Goal: Information Seeking & Learning: Learn about a topic

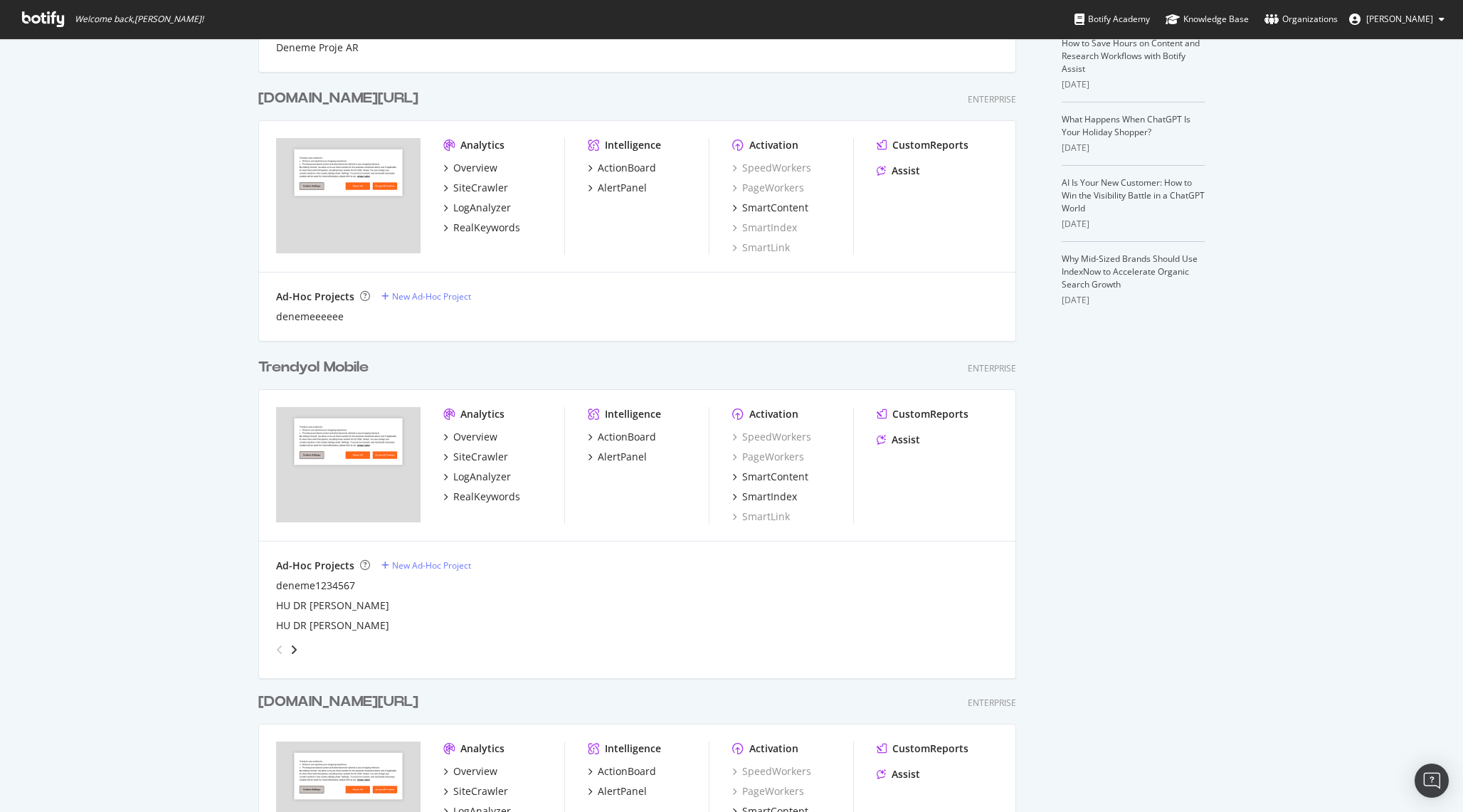
scroll to position [328, 0]
click at [475, 497] on div "RealKeywords" at bounding box center [487, 495] width 67 height 15
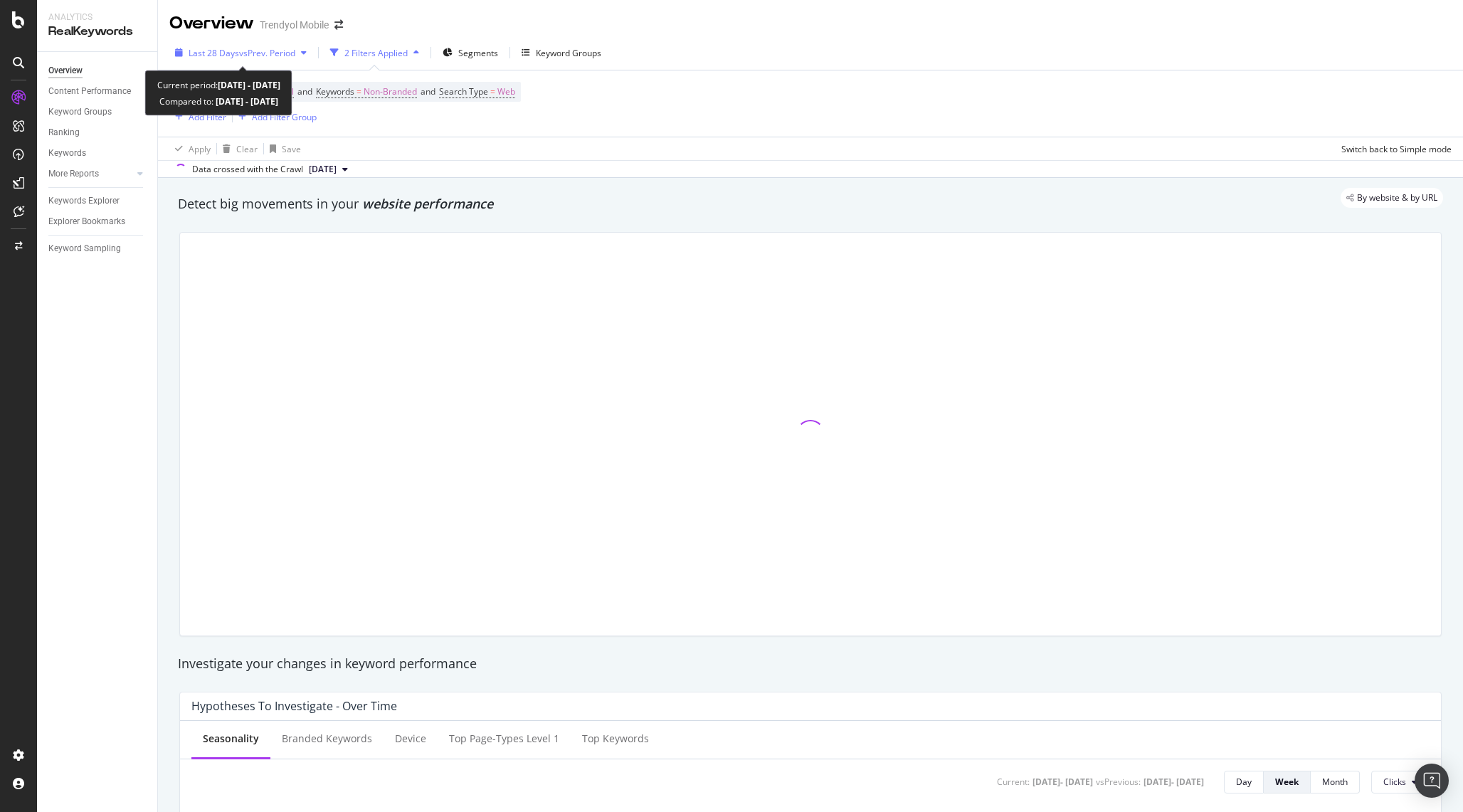
click at [241, 56] on span "vs Prev. Period" at bounding box center [267, 53] width 56 height 12
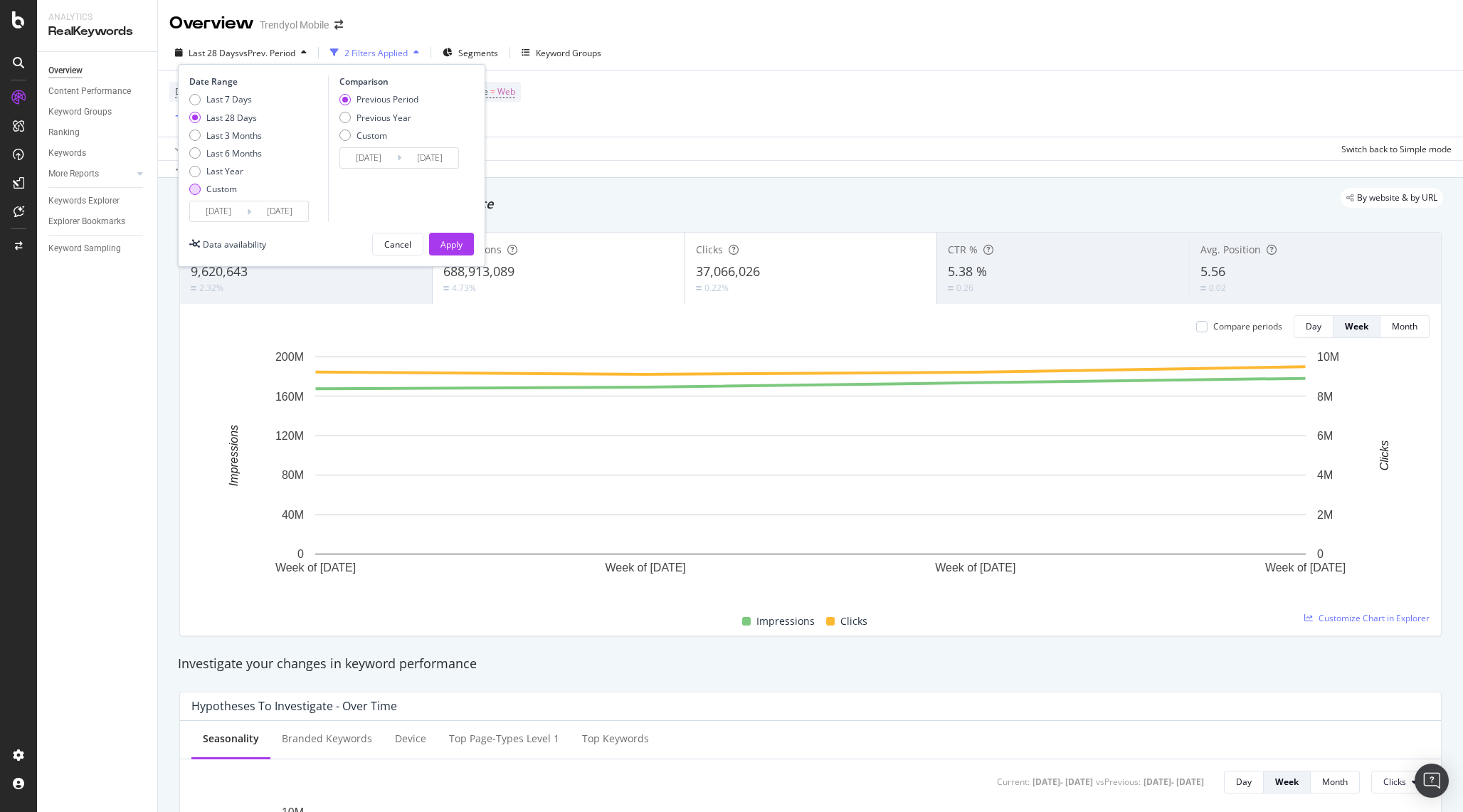
click at [238, 192] on div "Custom" at bounding box center [225, 189] width 73 height 12
click at [259, 210] on input "[DATE]" at bounding box center [279, 211] width 57 height 20
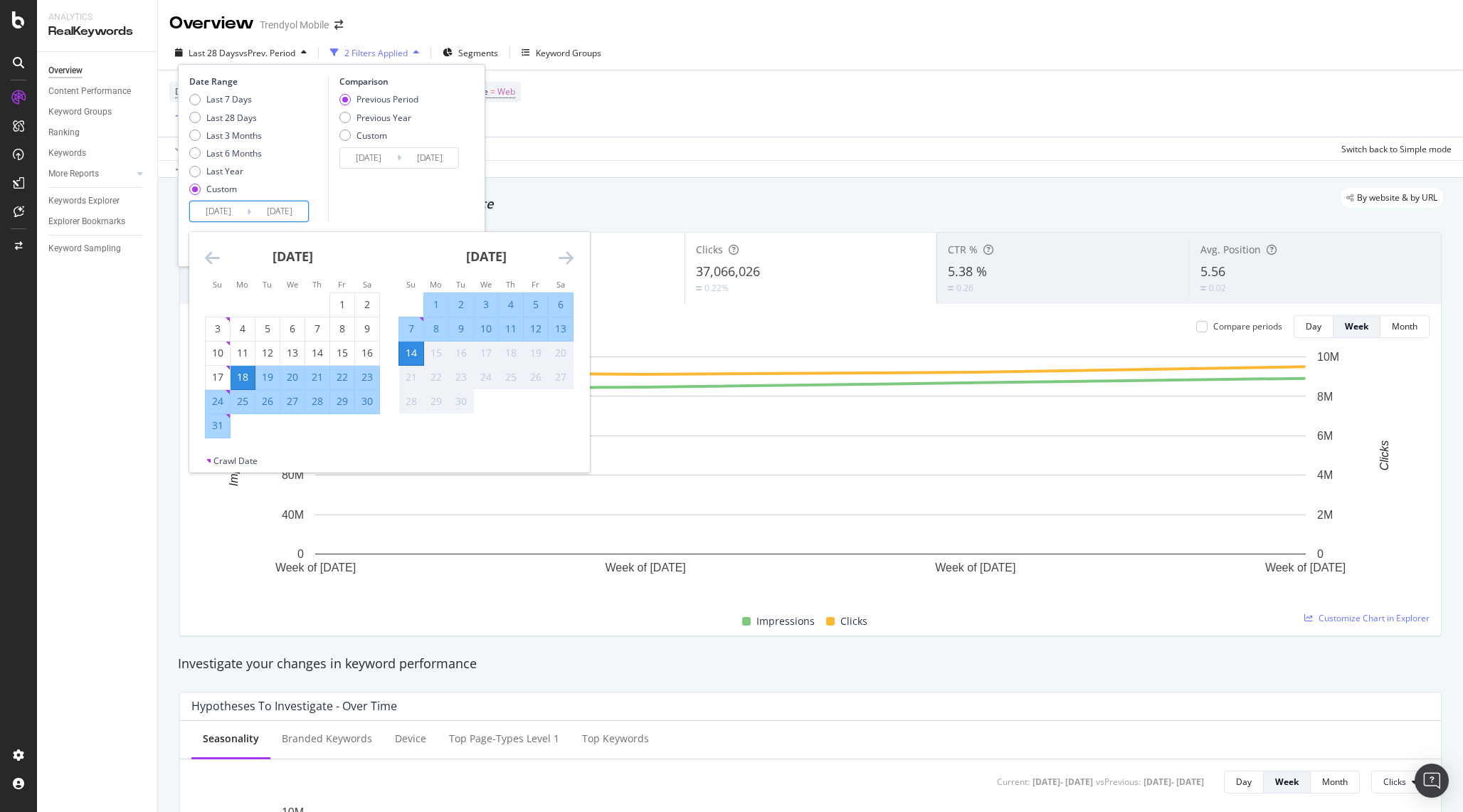
click at [413, 328] on div "7" at bounding box center [411, 328] width 24 height 15
type input "[DATE]"
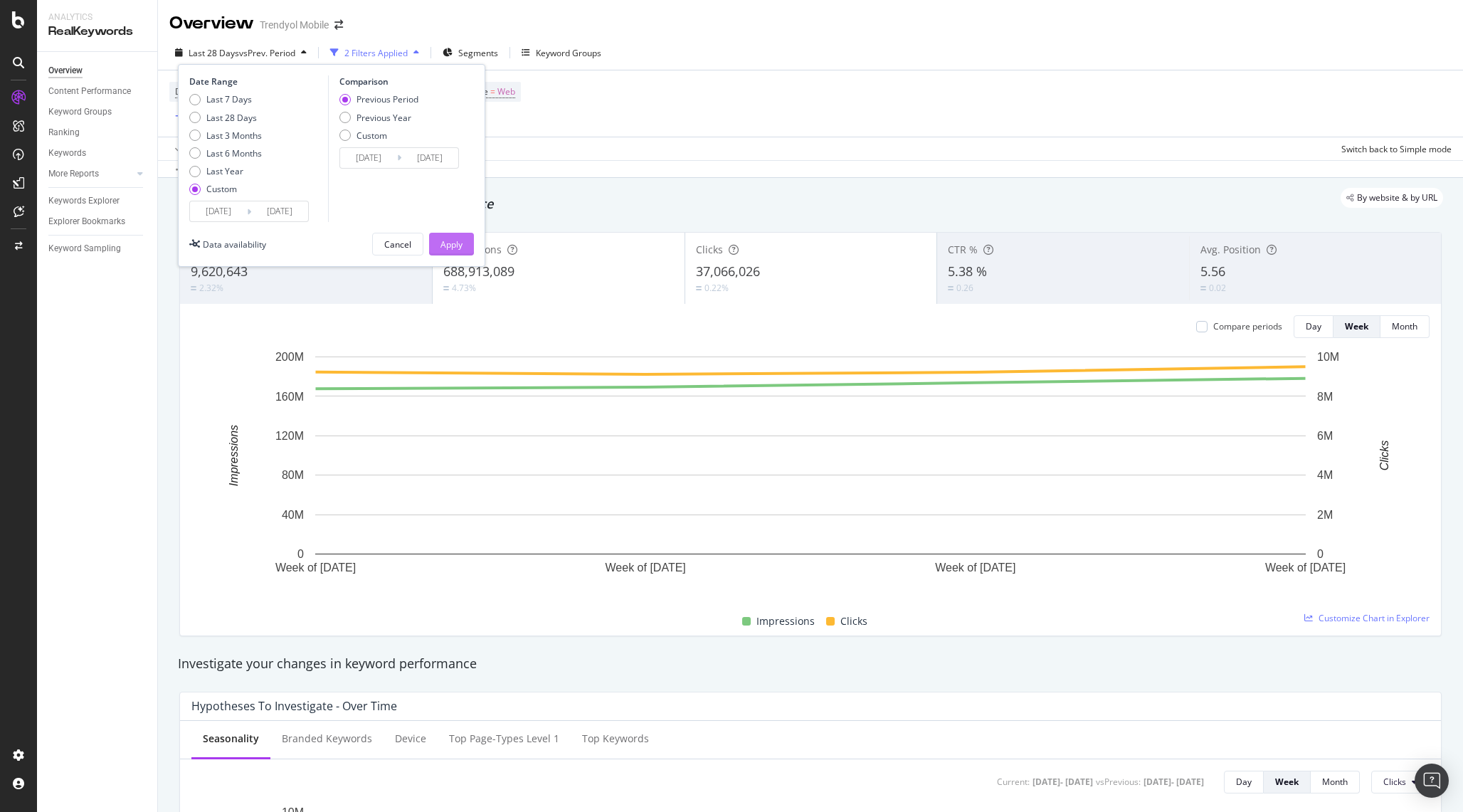
click at [450, 241] on div "Apply" at bounding box center [451, 244] width 23 height 12
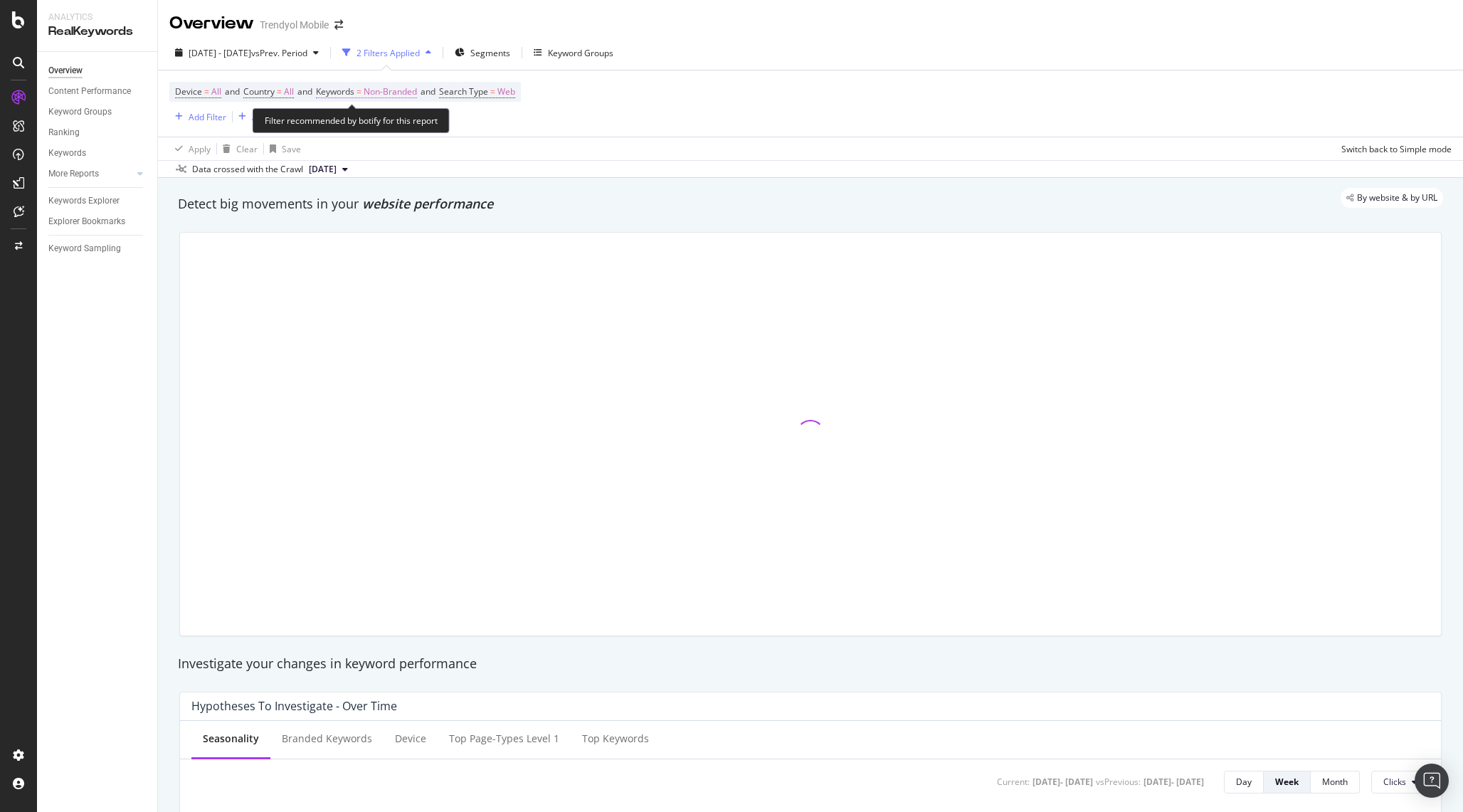
click at [396, 87] on span "Non-Branded" at bounding box center [390, 92] width 53 height 20
click at [402, 129] on icon "button" at bounding box center [405, 125] width 6 height 9
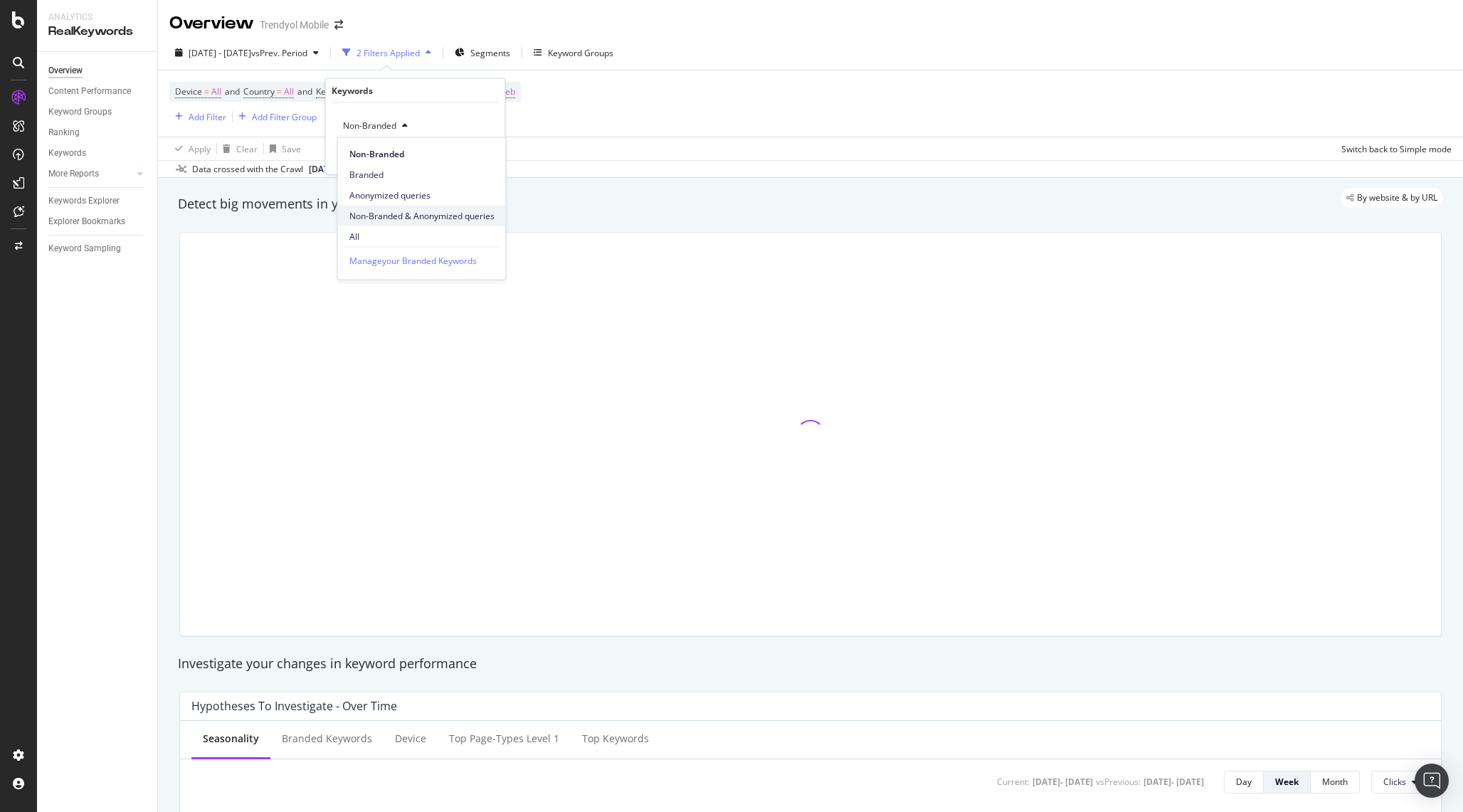
click at [401, 211] on span "Non-Branded & Anonymized queries" at bounding box center [422, 215] width 145 height 13
click at [492, 154] on div "Apply" at bounding box center [494, 155] width 23 height 12
click at [202, 119] on div "Add Filter" at bounding box center [207, 117] width 37 height 12
click at [488, 135] on div "Device = All and Country = All and Keywords = Non-Branded & Anonymized queries …" at bounding box center [810, 104] width 1282 height 67
click at [202, 112] on div "Add Filter" at bounding box center [207, 117] width 37 height 12
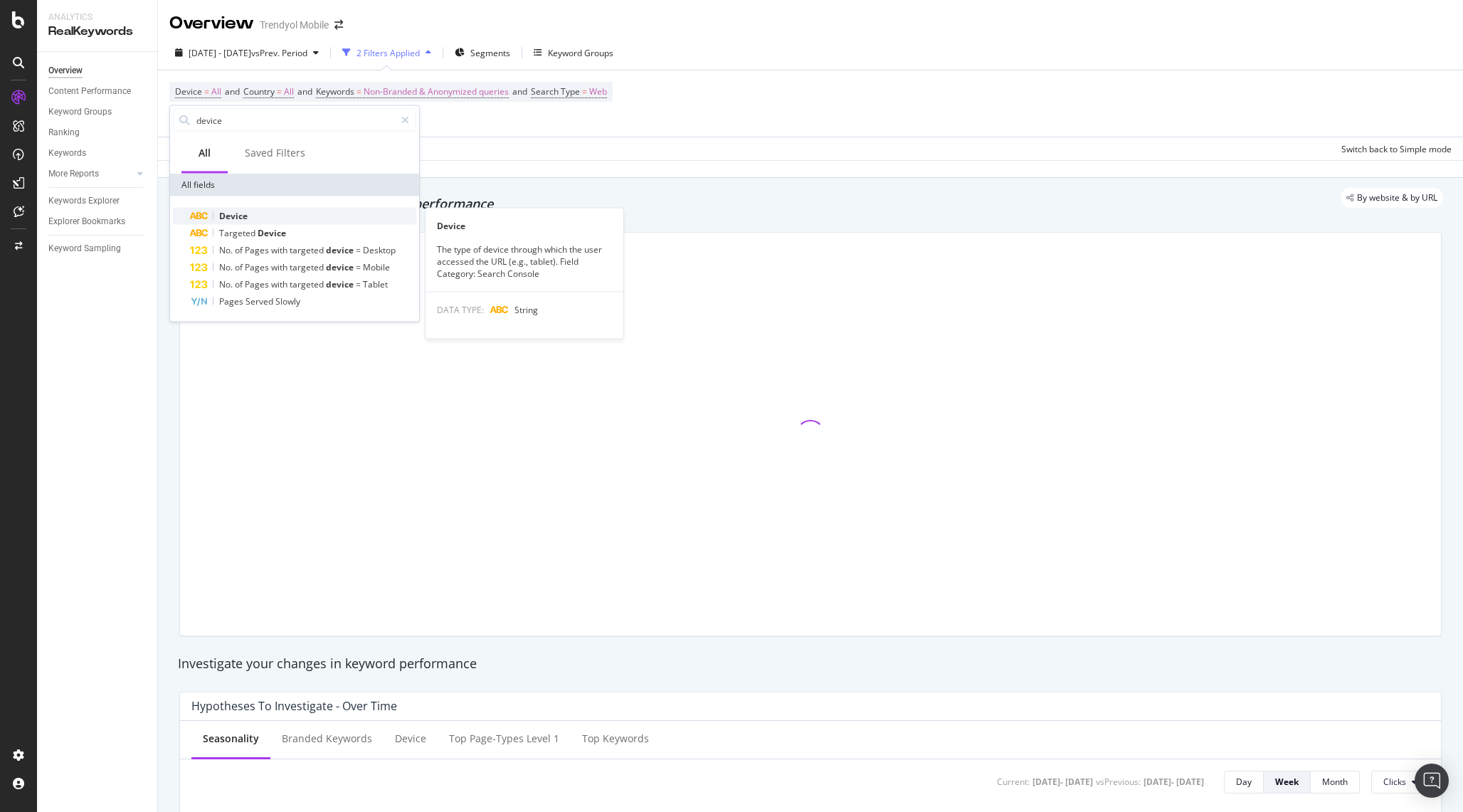
type input "device"
click at [267, 212] on div "Device" at bounding box center [303, 215] width 226 height 17
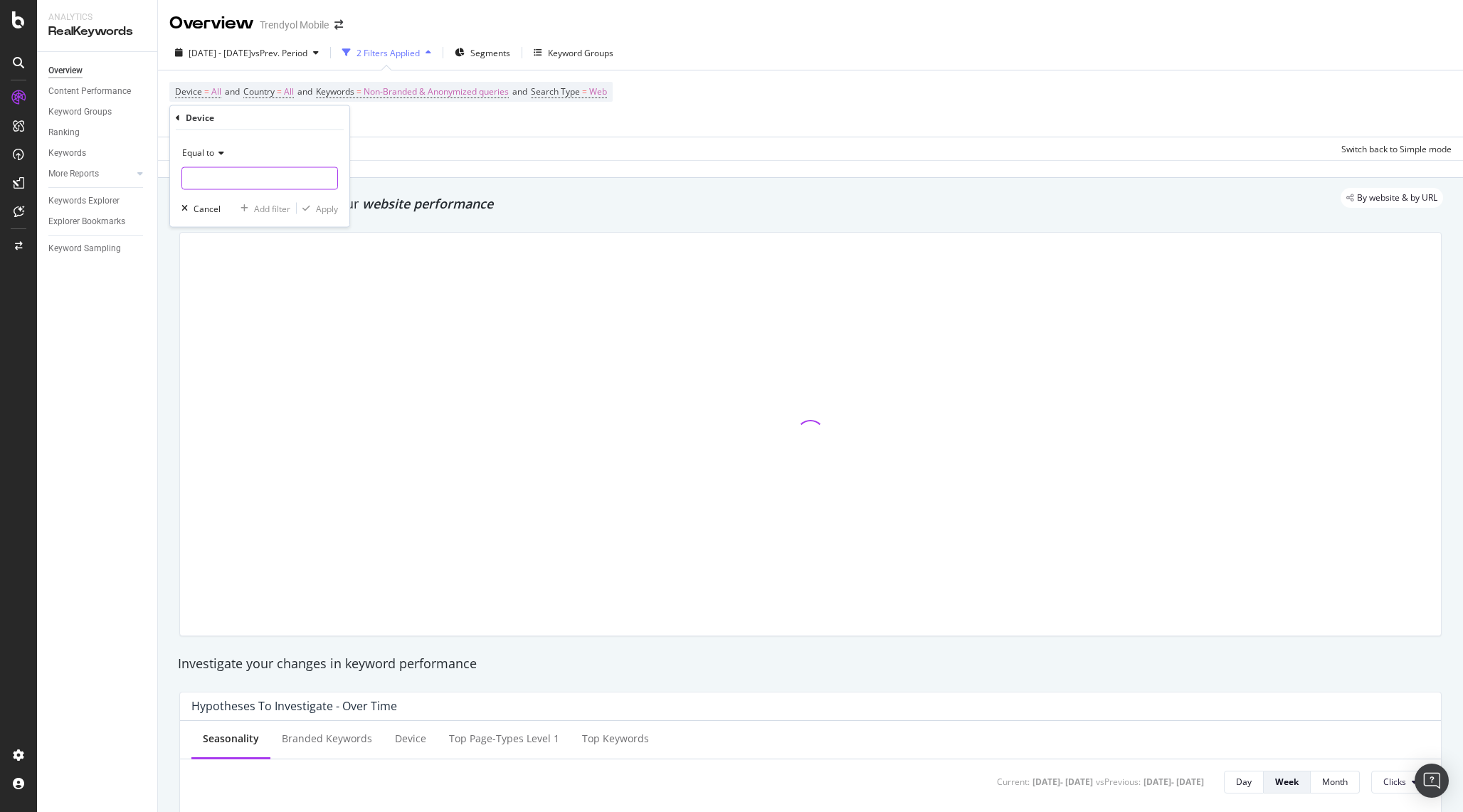
click at [252, 167] on input "text" at bounding box center [260, 178] width 155 height 23
click at [223, 215] on span "desktop" at bounding box center [236, 213] width 100 height 12
type input "desktop"
click at [317, 207] on div "Apply" at bounding box center [326, 208] width 23 height 12
click at [630, 488] on div at bounding box center [810, 436] width 1261 height 403
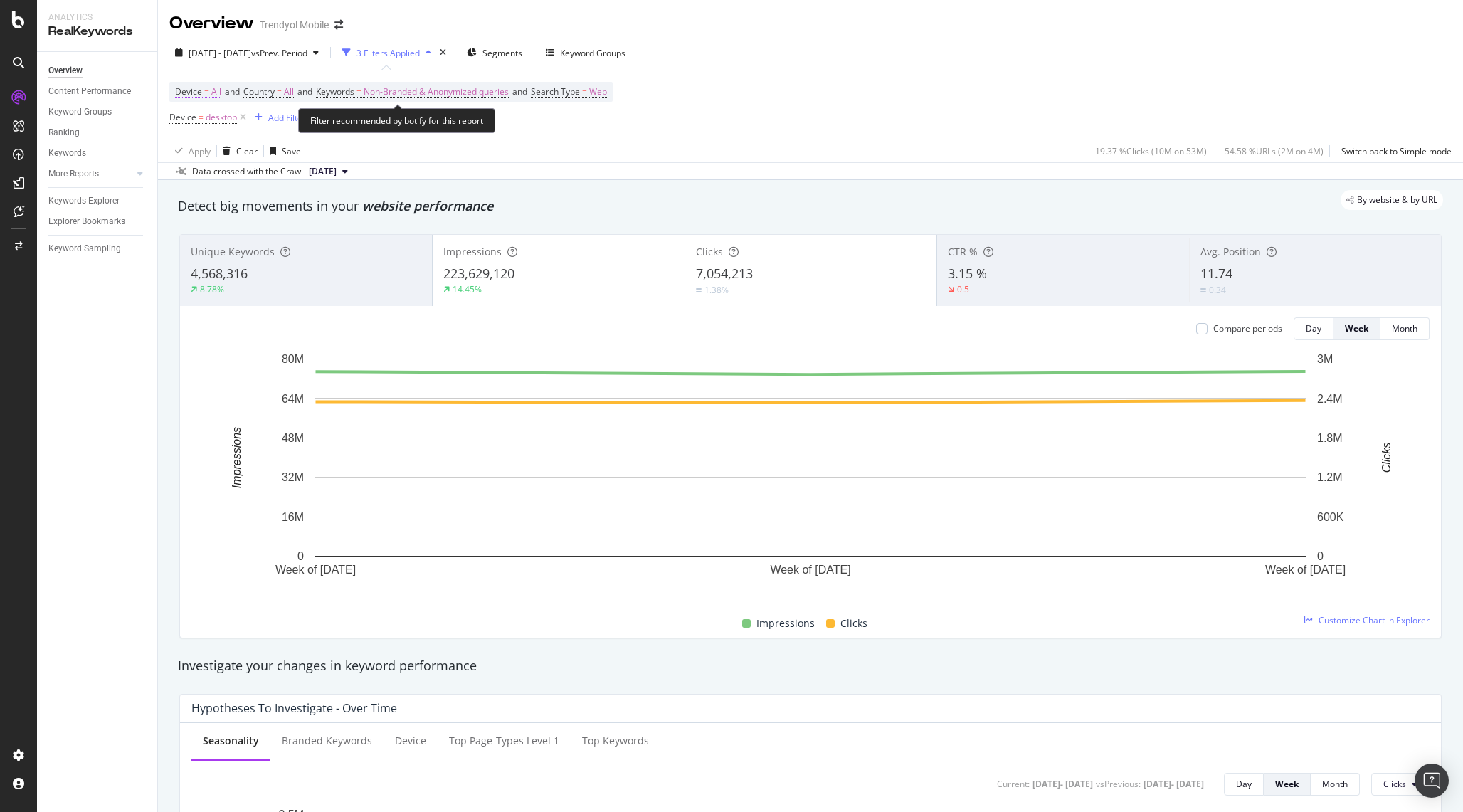
click at [215, 92] on span "All" at bounding box center [217, 92] width 10 height 20
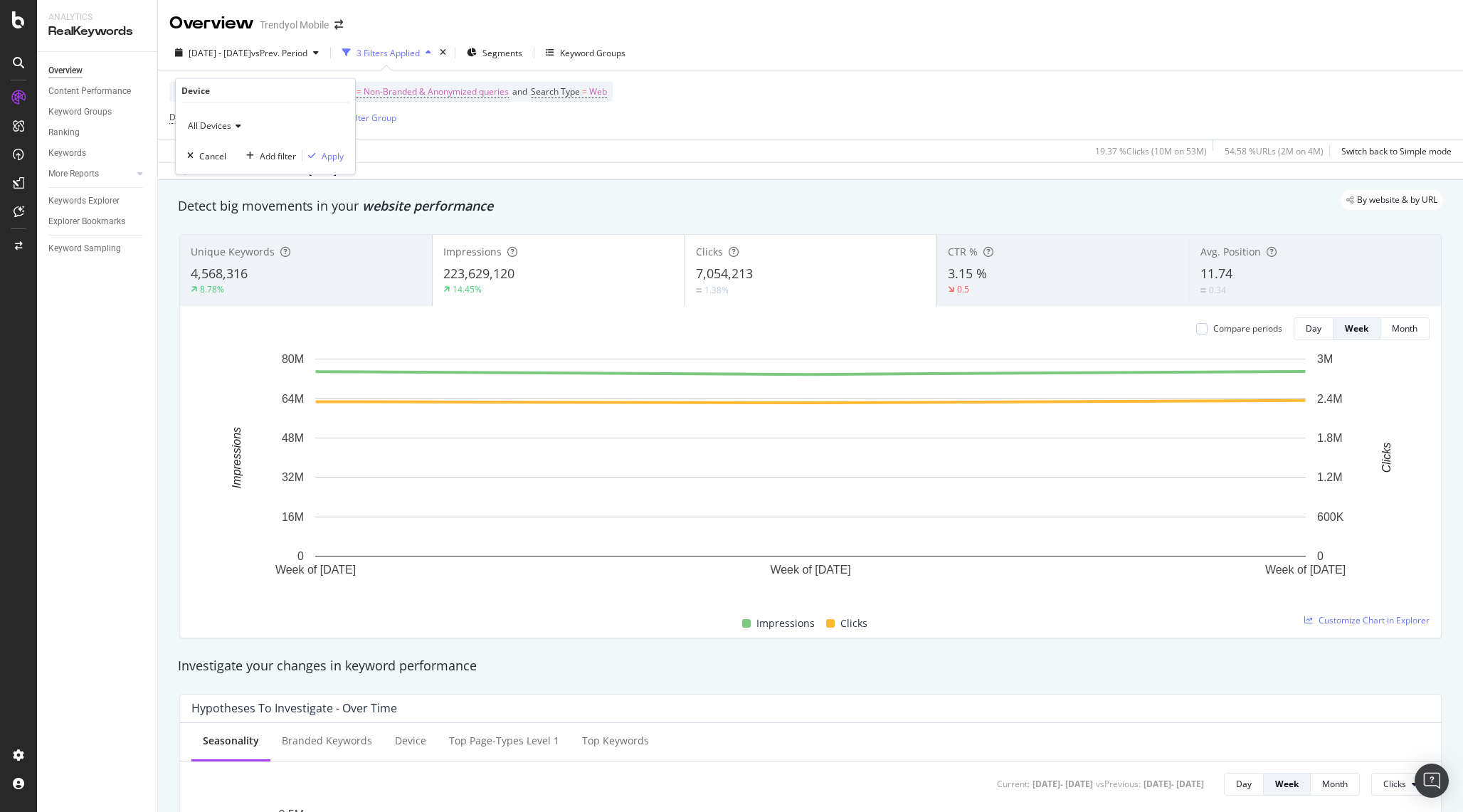
click at [224, 123] on span "All Devices" at bounding box center [210, 125] width 43 height 12
click at [224, 167] on span "Desktop" at bounding box center [210, 173] width 32 height 12
click at [323, 160] on div "Apply" at bounding box center [332, 155] width 23 height 12
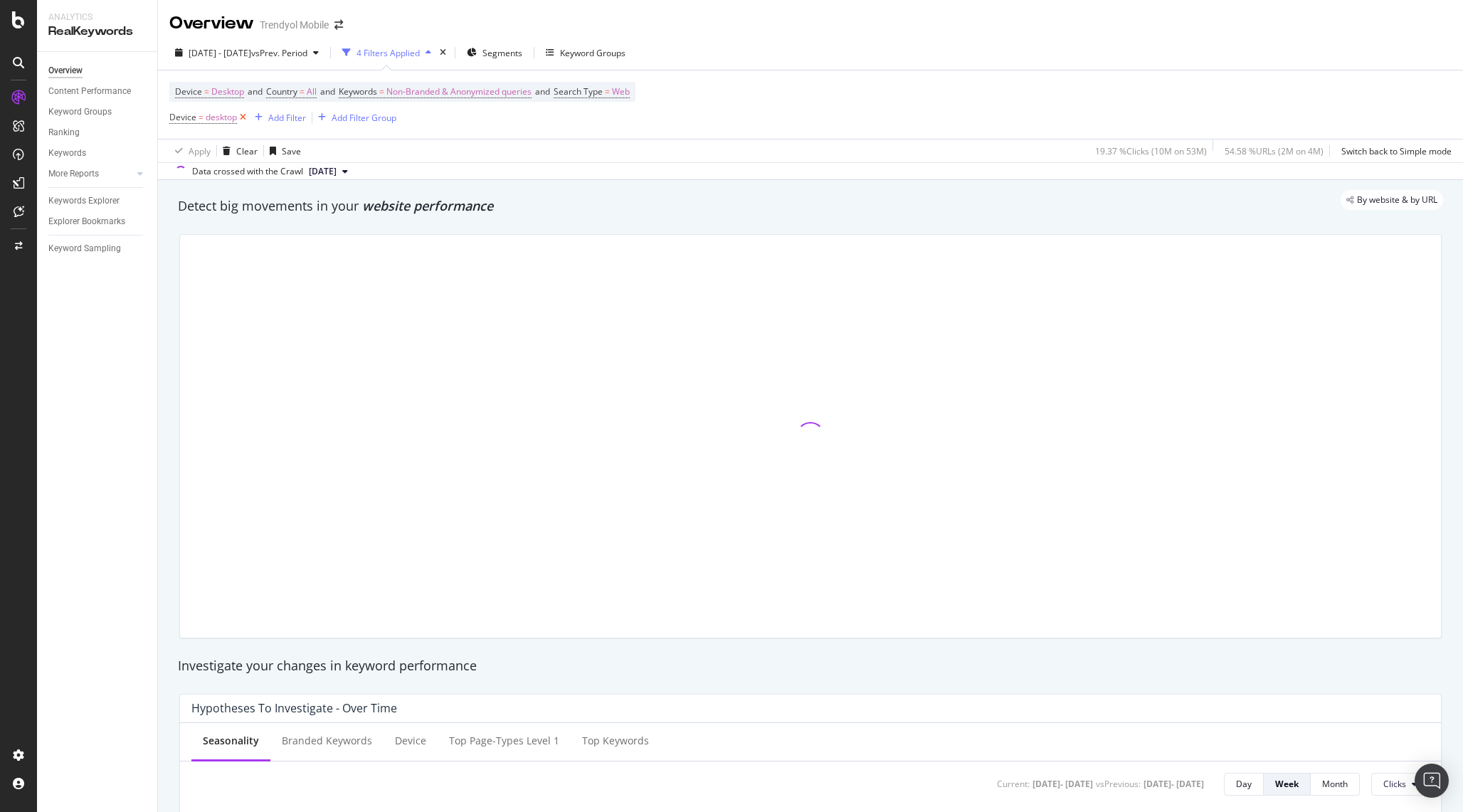
click at [243, 118] on icon at bounding box center [243, 118] width 12 height 15
click at [225, 49] on span "[DATE] - [DATE]" at bounding box center [219, 53] width 63 height 12
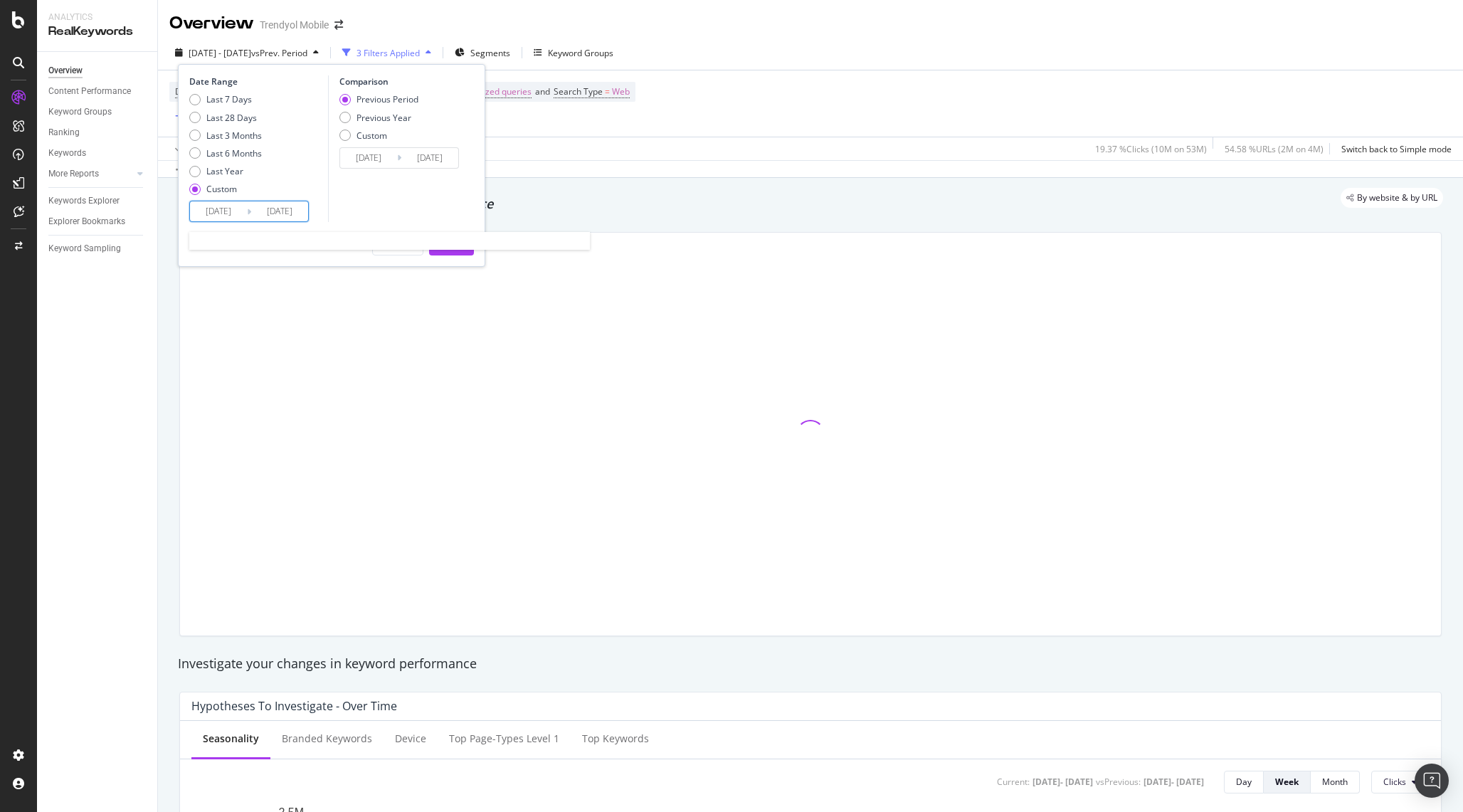
click at [219, 207] on input "[DATE]" at bounding box center [219, 211] width 57 height 20
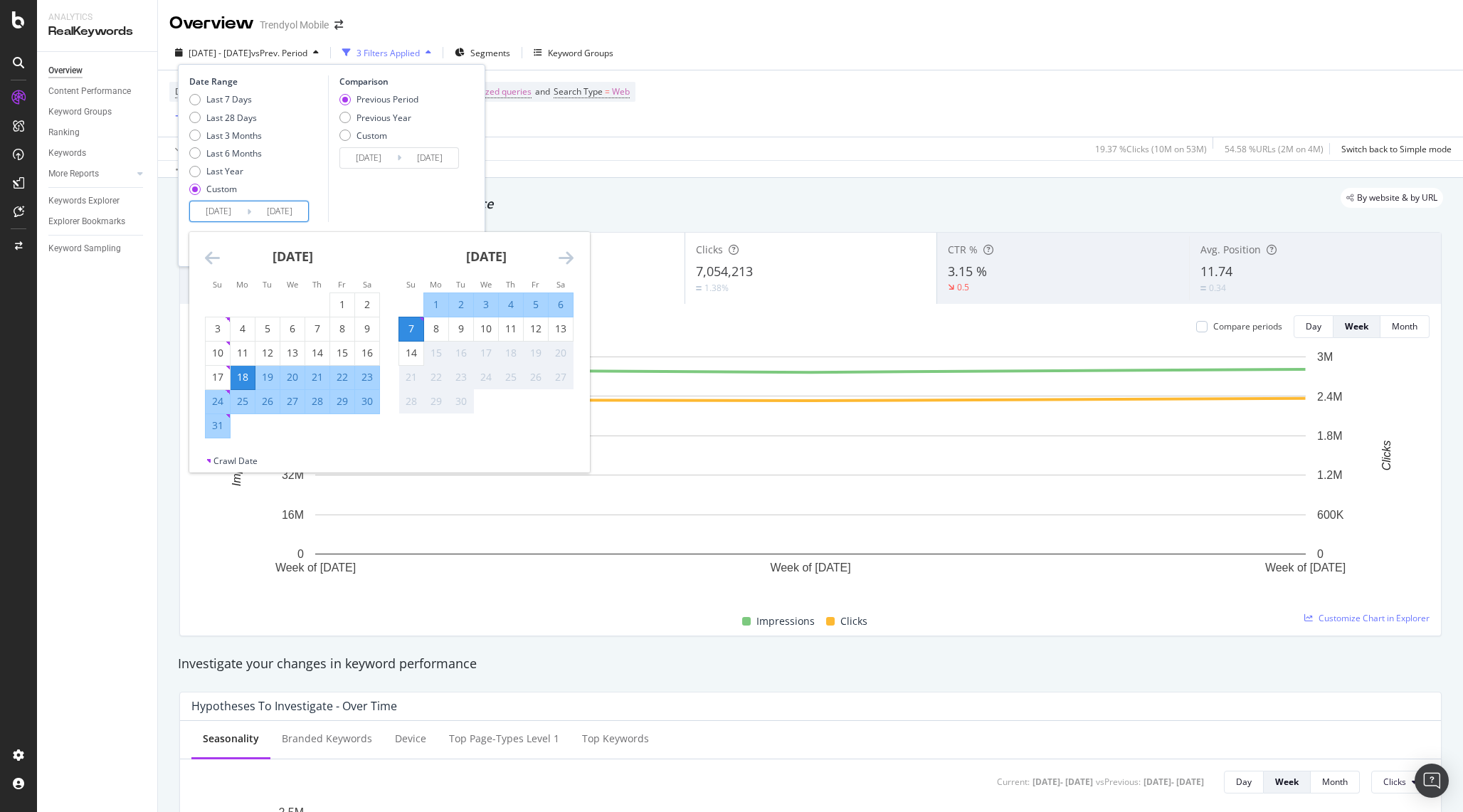
click at [407, 334] on div "7" at bounding box center [411, 328] width 24 height 15
type input "[DATE]"
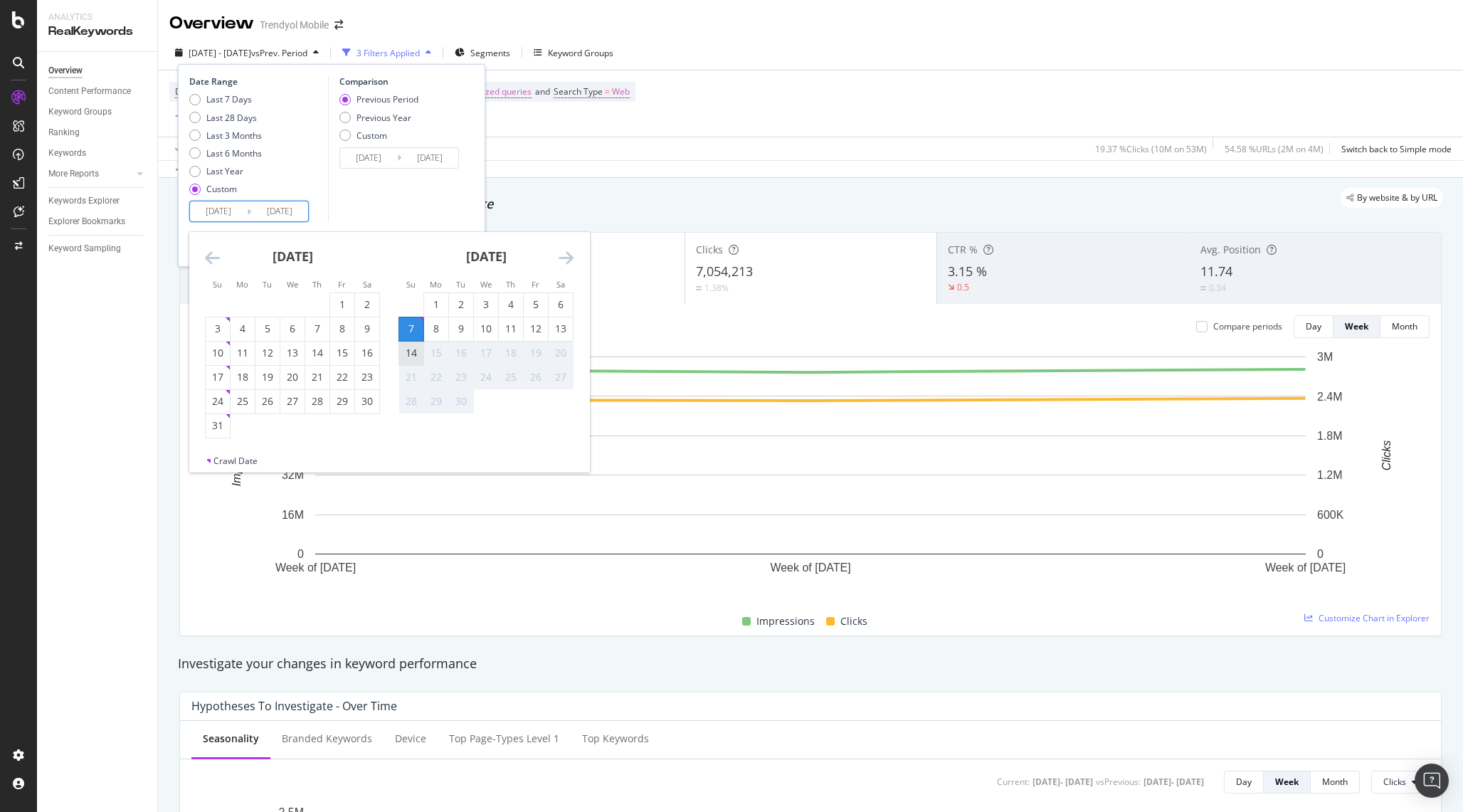
click at [420, 352] on div "14" at bounding box center [411, 353] width 24 height 15
type input "[DATE]"
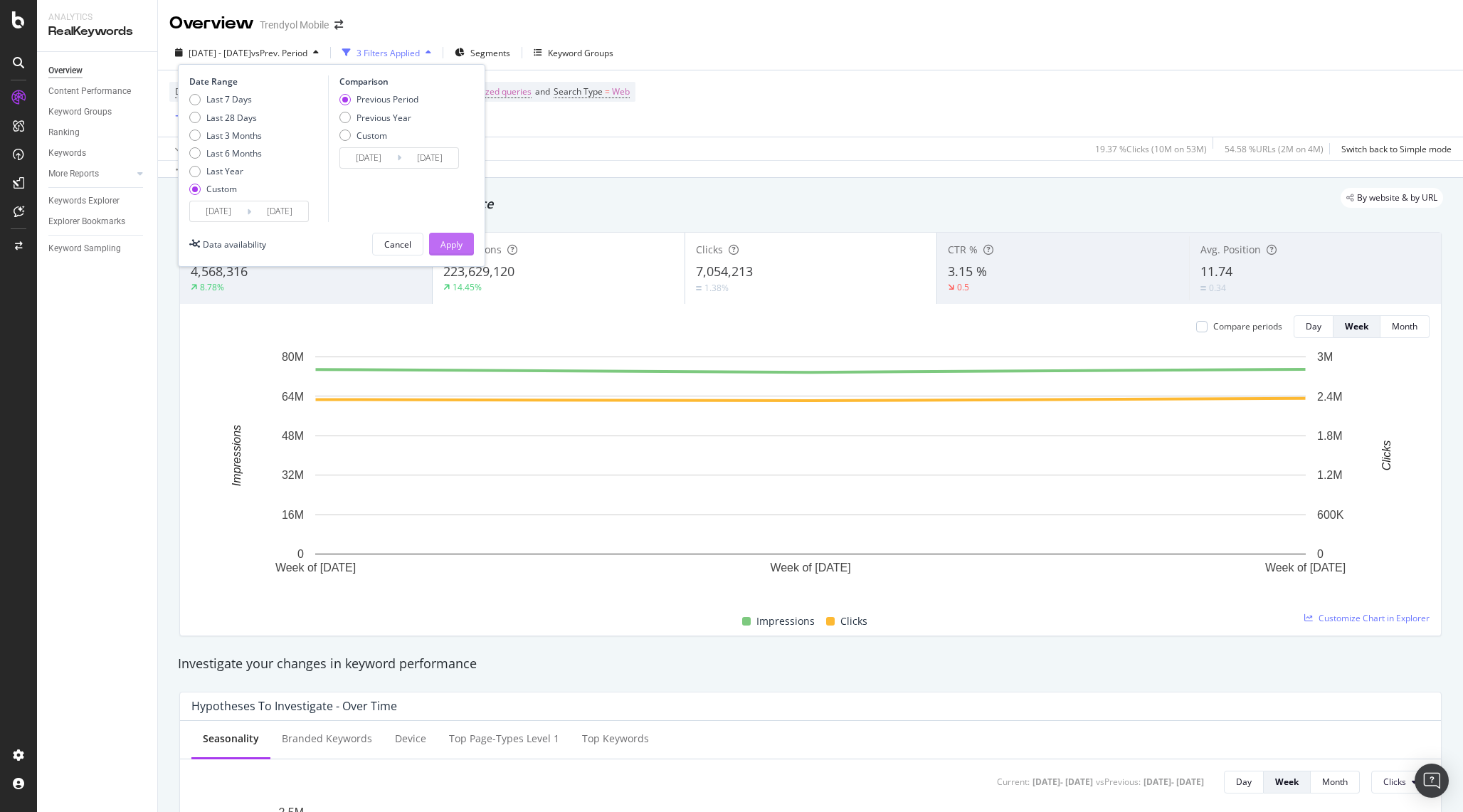
click at [463, 245] on button "Apply" at bounding box center [452, 243] width 45 height 23
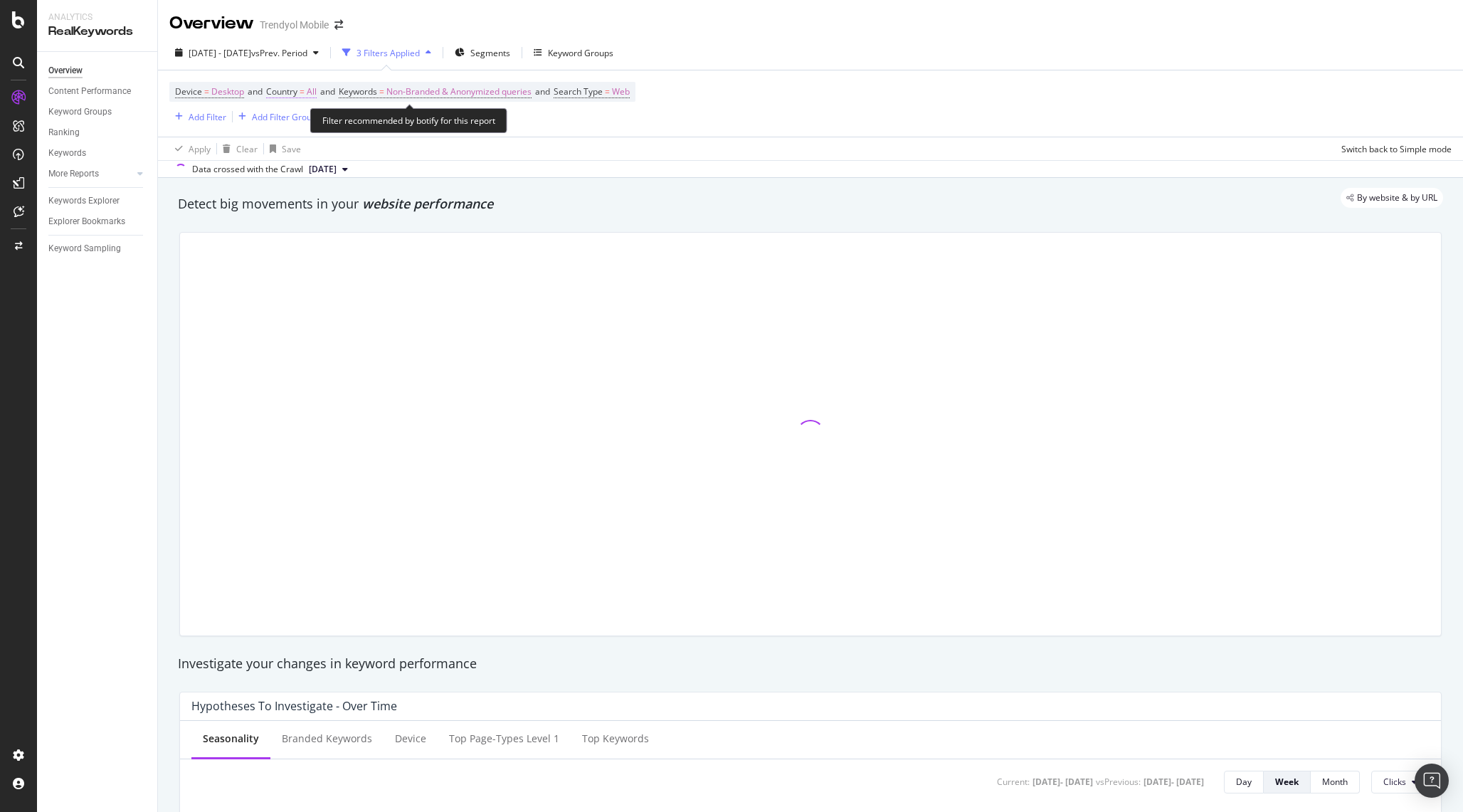
click at [311, 92] on span "Country = All" at bounding box center [292, 91] width 51 height 13
click at [302, 126] on icon at bounding box center [298, 125] width 10 height 9
click at [552, 132] on div "Device = Desktop and Country = All and Keywords = Non-Branded & Anonymized quer…" at bounding box center [810, 104] width 1282 height 67
click at [221, 119] on div "Add Filter" at bounding box center [207, 117] width 37 height 12
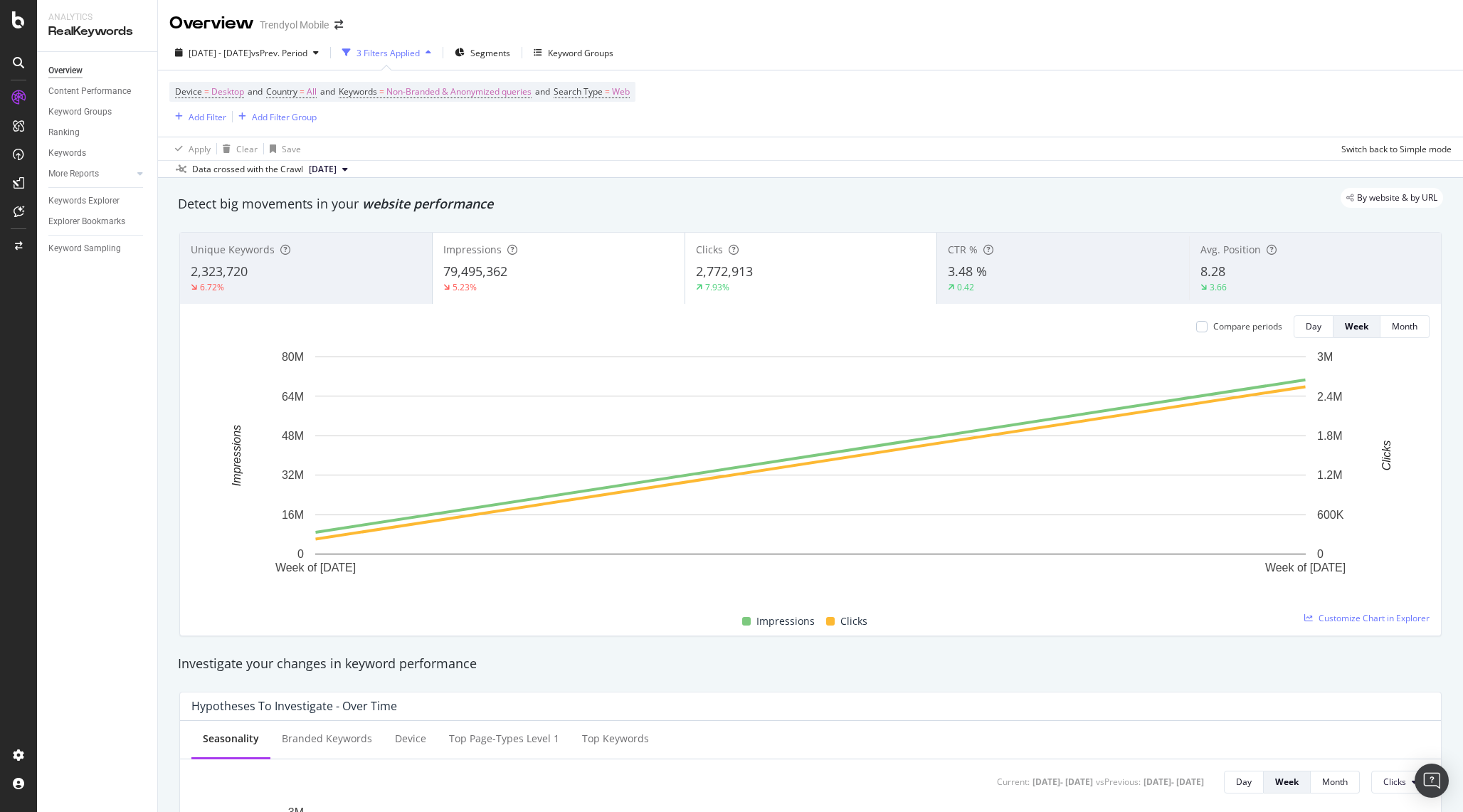
click at [544, 152] on div "Apply Clear Save Switch back to Simple mode" at bounding box center [810, 148] width 1305 height 24
click at [583, 506] on rect "A chart." at bounding box center [810, 455] width 991 height 198
click at [308, 49] on span "vs Prev. Period" at bounding box center [278, 53] width 56 height 12
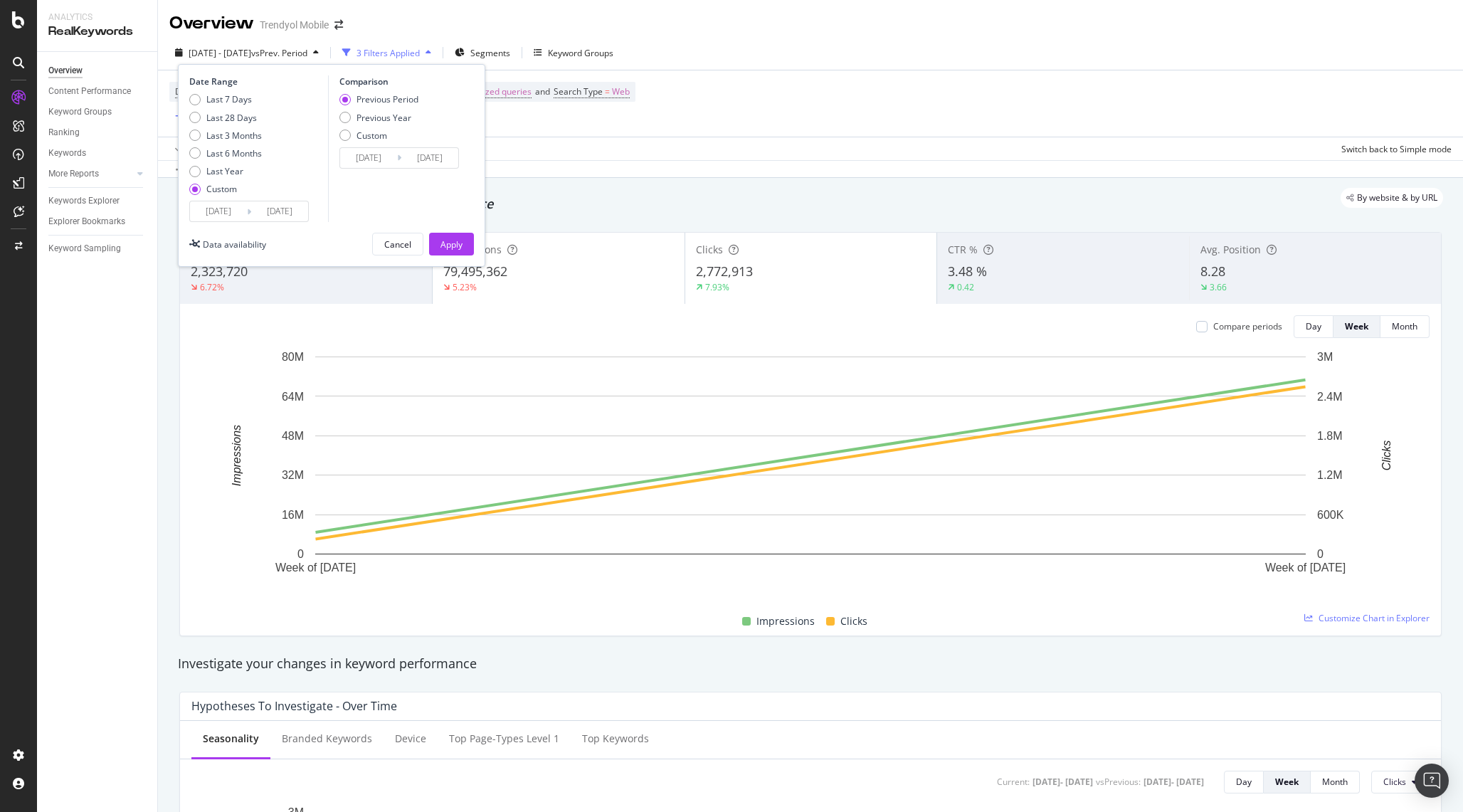
click at [217, 217] on input "[DATE]" at bounding box center [219, 211] width 57 height 20
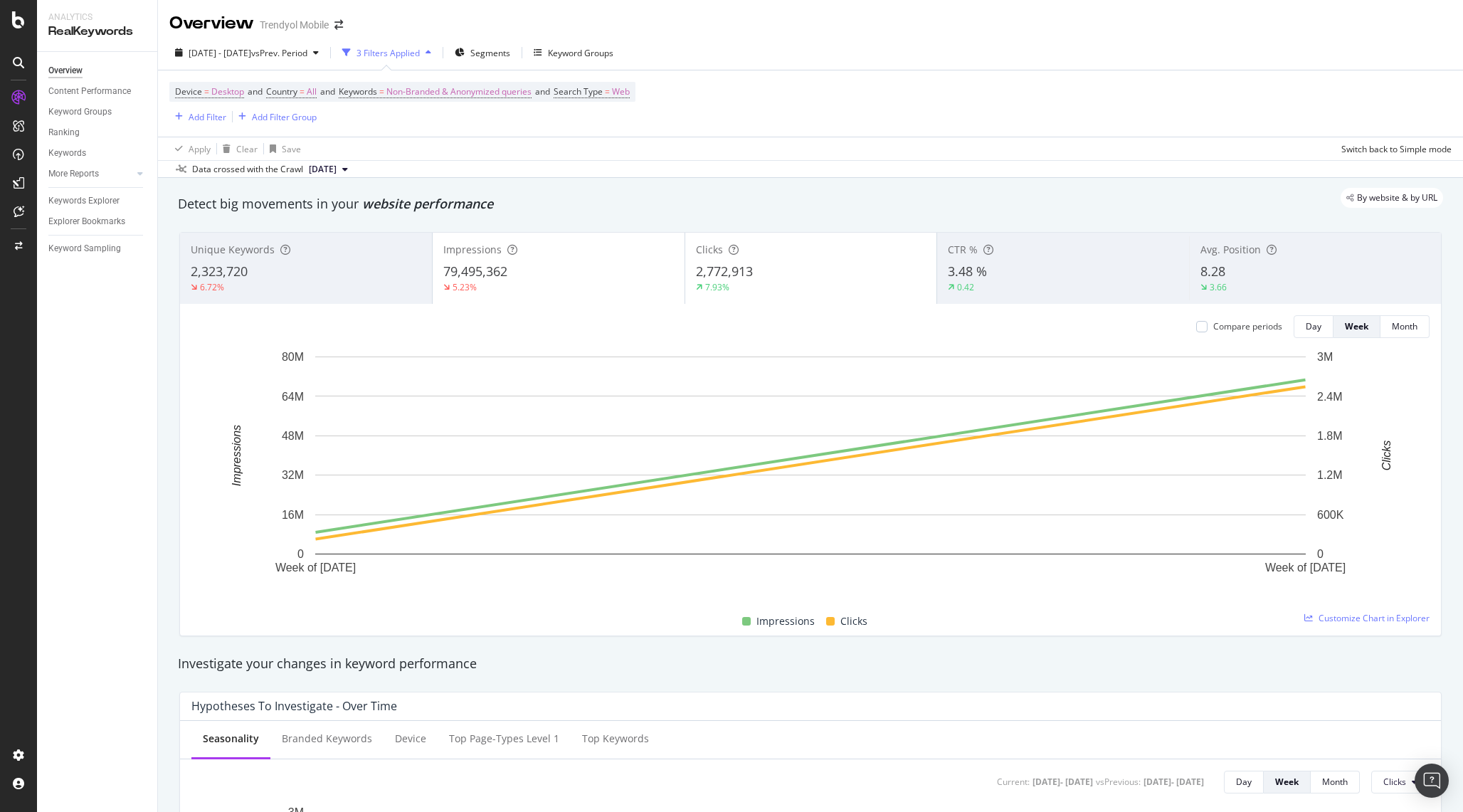
click at [670, 157] on div "Apply Clear Save Switch back to Simple mode" at bounding box center [810, 148] width 1305 height 24
click at [201, 120] on div "Add Filter" at bounding box center [207, 117] width 37 height 12
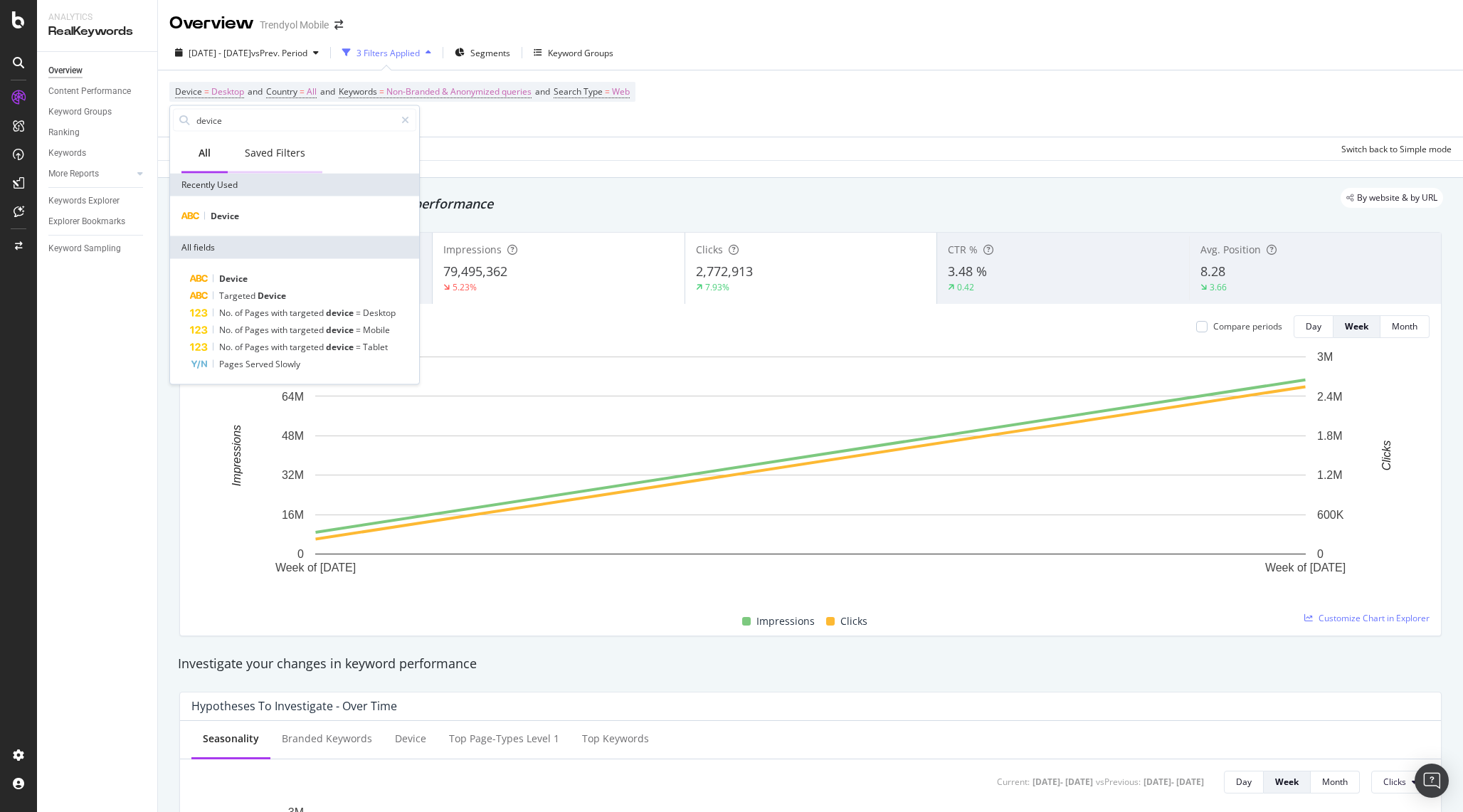
click at [271, 146] on div "Saved Filters" at bounding box center [275, 153] width 61 height 15
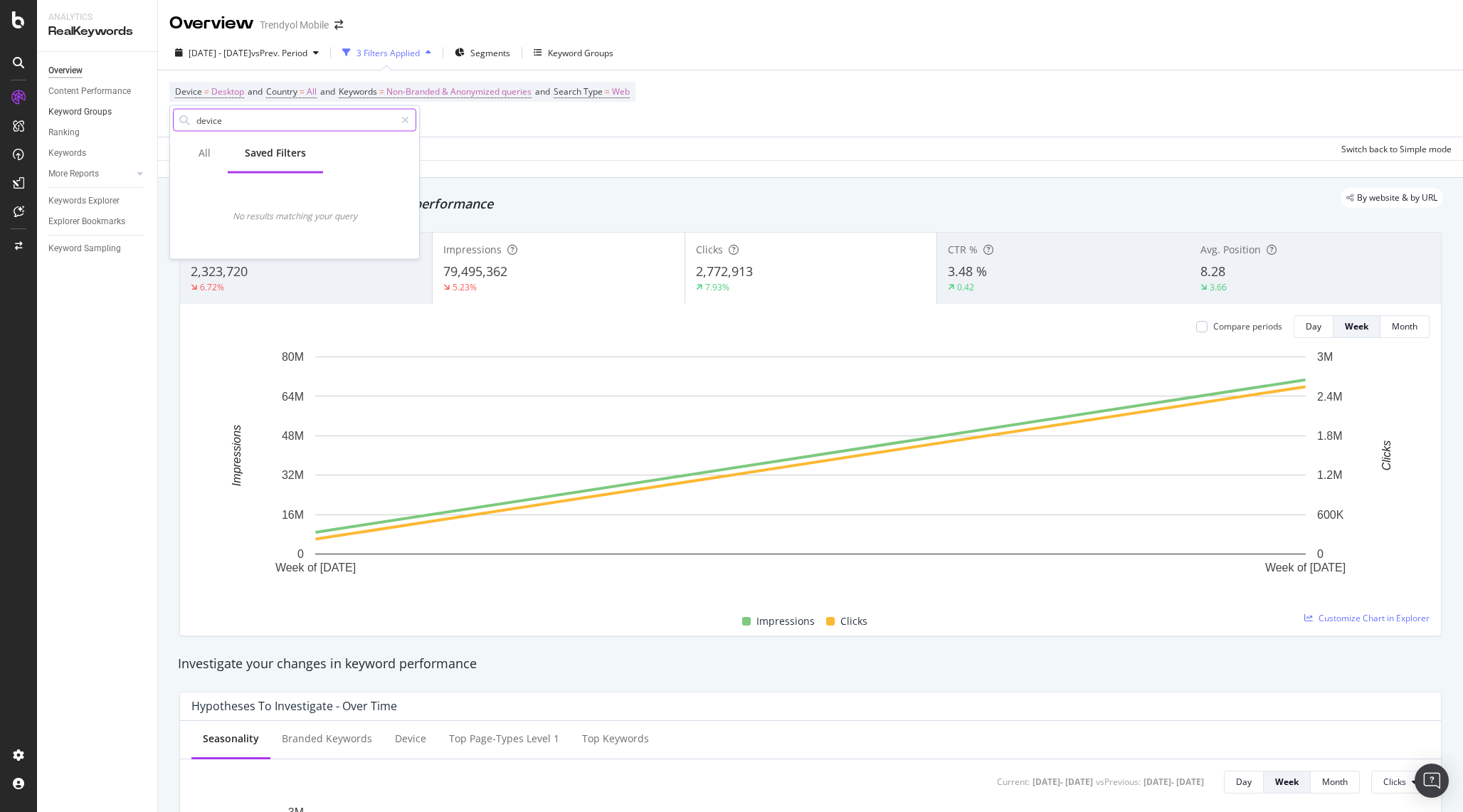
drag, startPoint x: 257, startPoint y: 121, endPoint x: 144, endPoint y: 113, distance: 113.3
click at [144, 113] on body "Analytics RealKeywords Overview Content Performance Keyword Groups Ranking Keyw…" at bounding box center [731, 406] width 1463 height 812
type input "device"
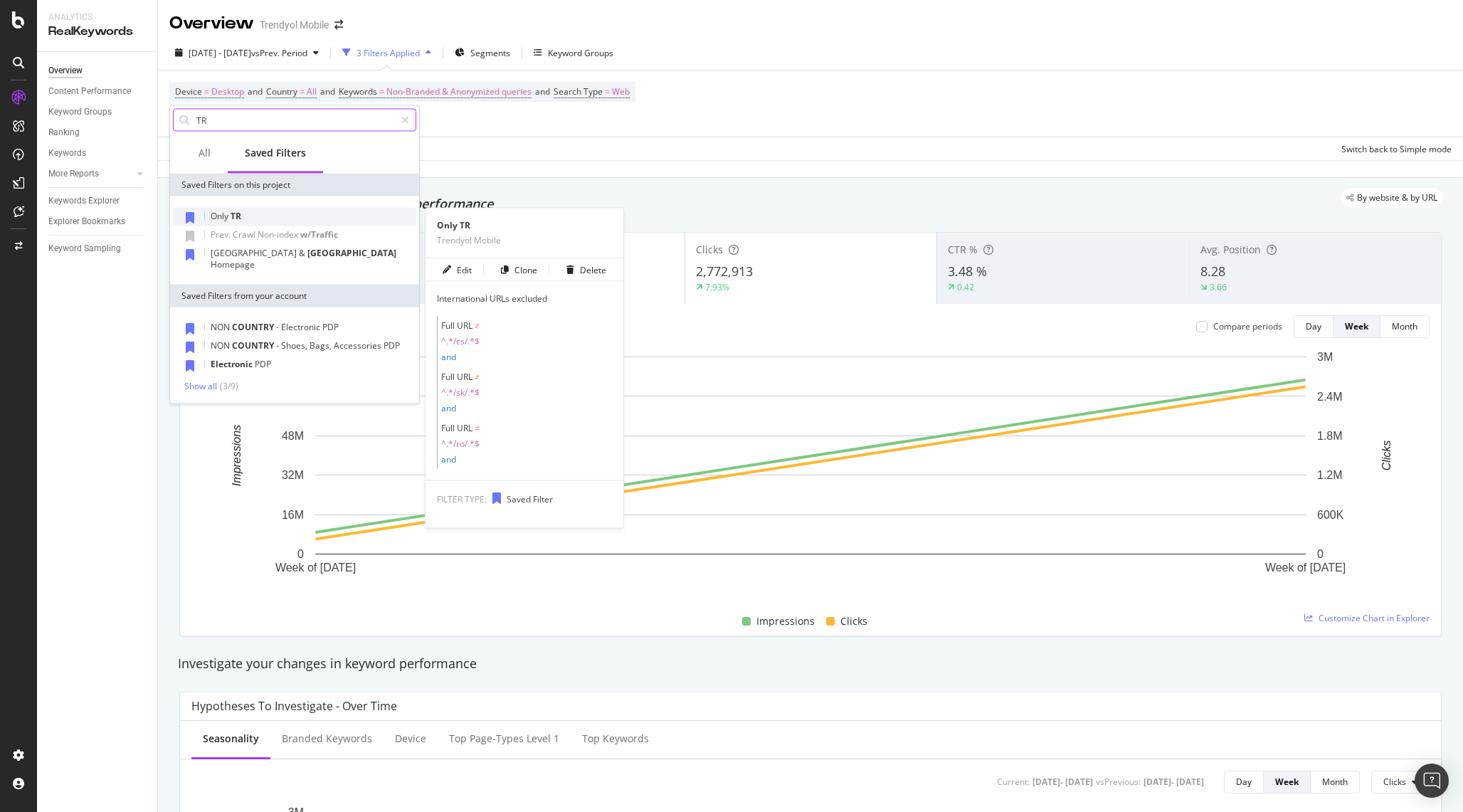
type input "TR"
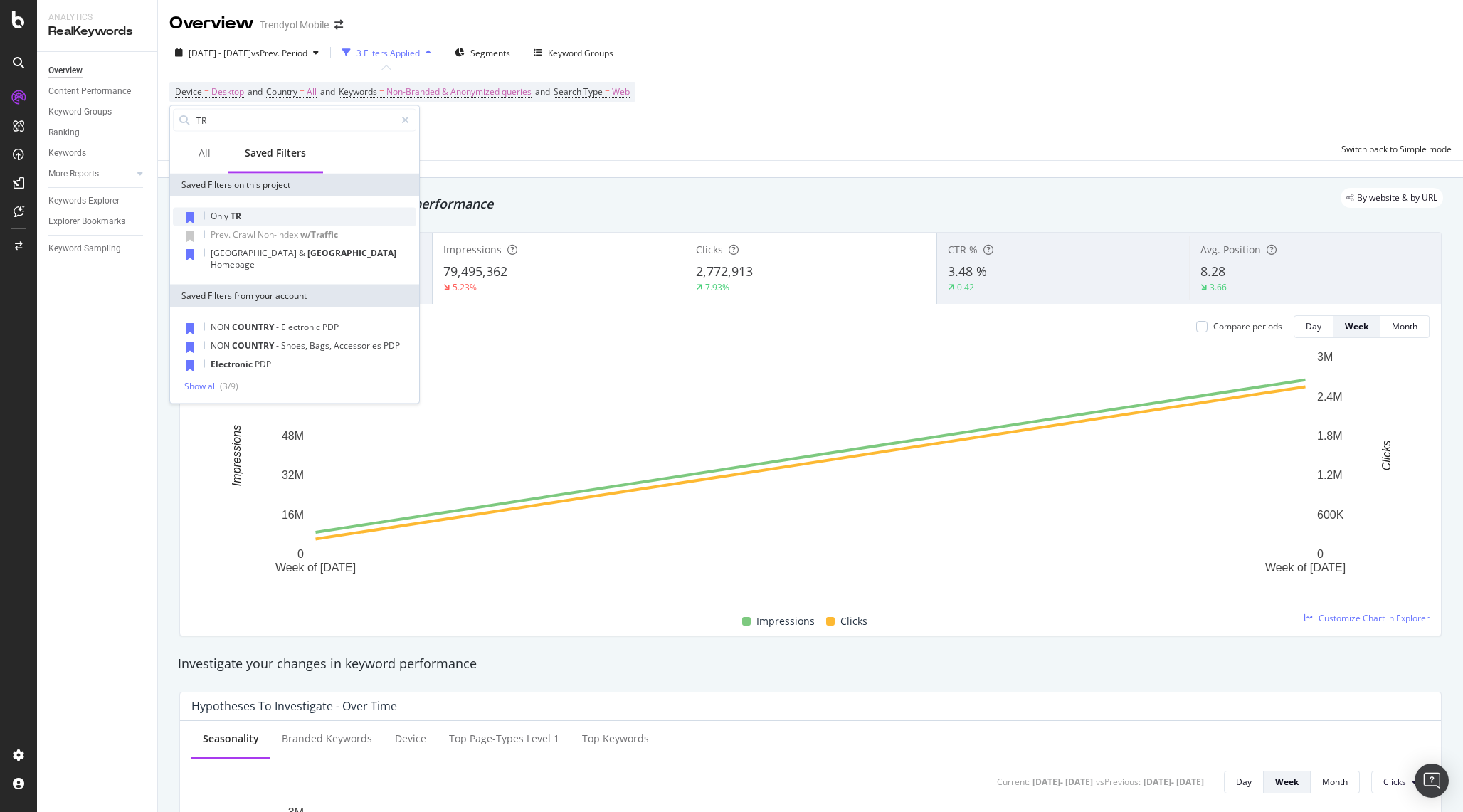
click at [217, 210] on span "Only" at bounding box center [220, 215] width 20 height 12
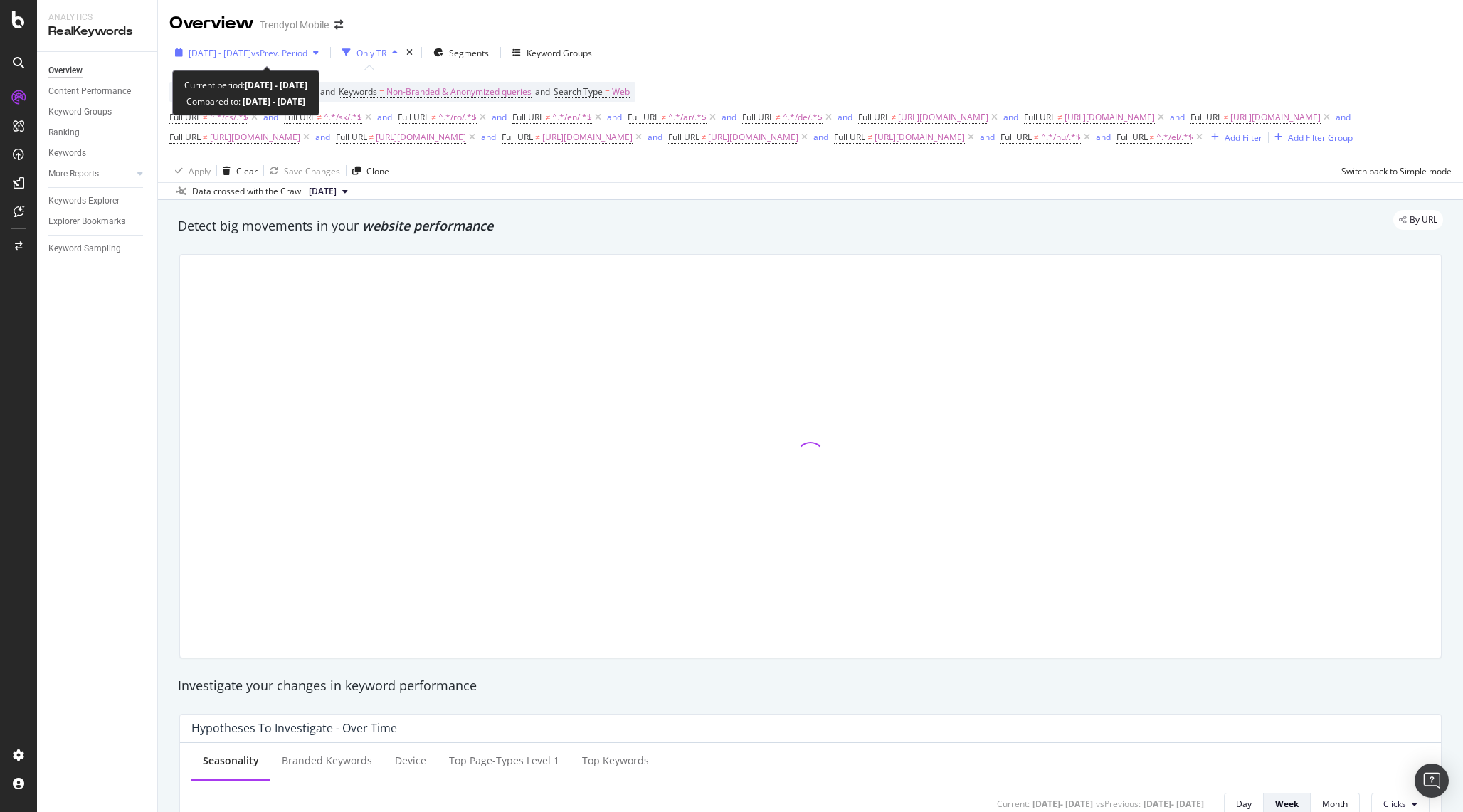
click at [251, 48] on span "[DATE] - [DATE]" at bounding box center [219, 53] width 63 height 12
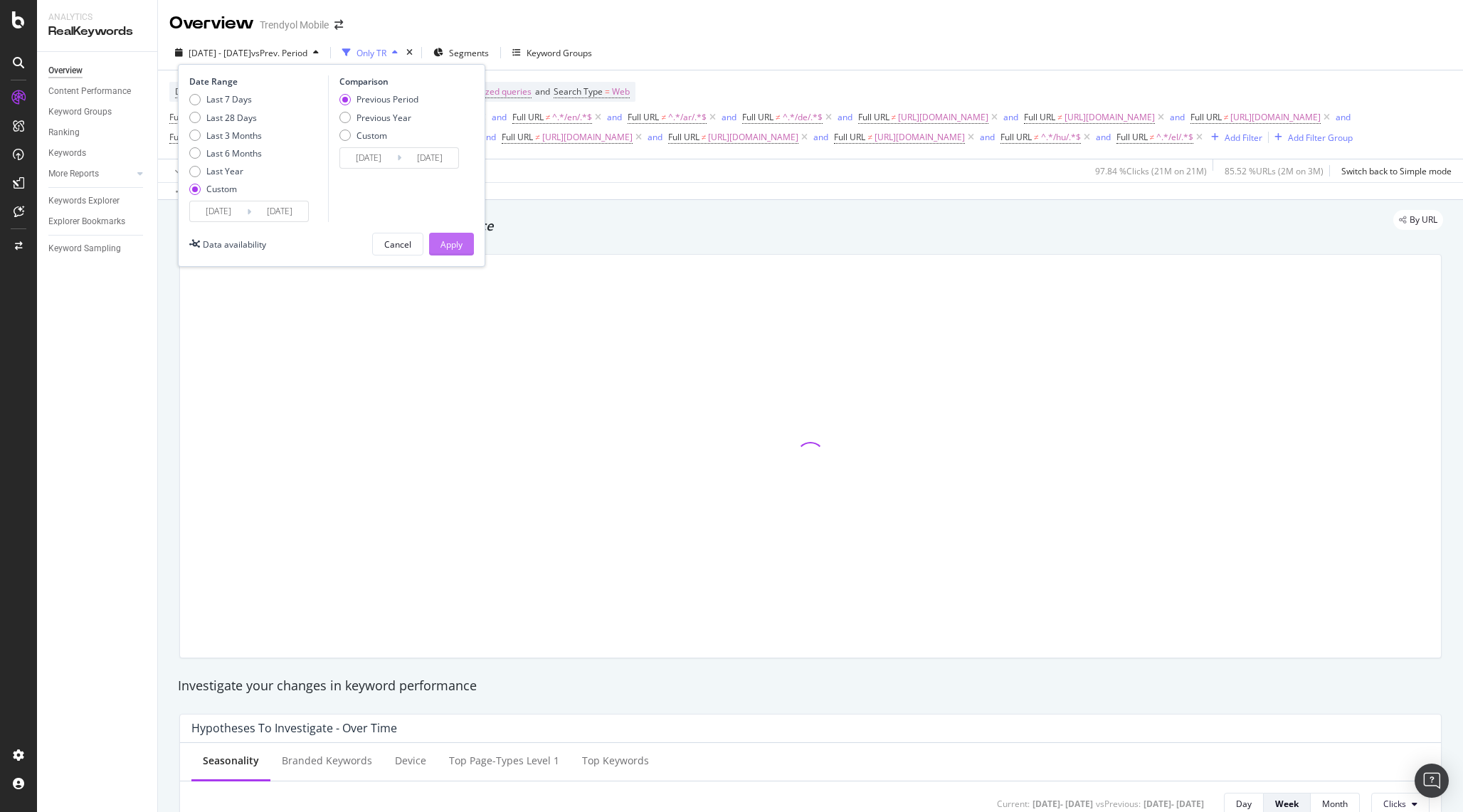
click at [454, 242] on div "Apply" at bounding box center [451, 244] width 23 height 12
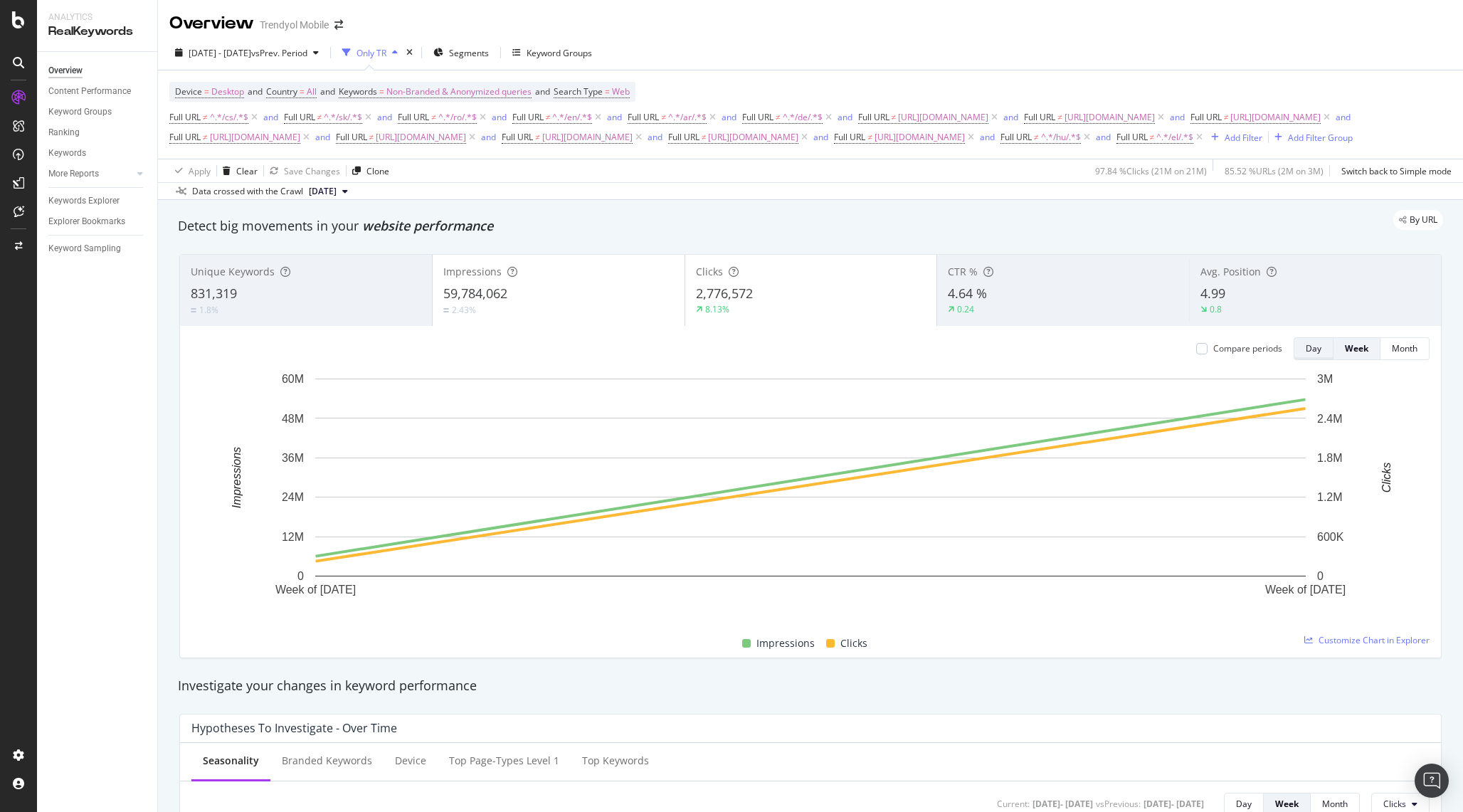
click at [1304, 359] on button "Day" at bounding box center [1313, 348] width 40 height 23
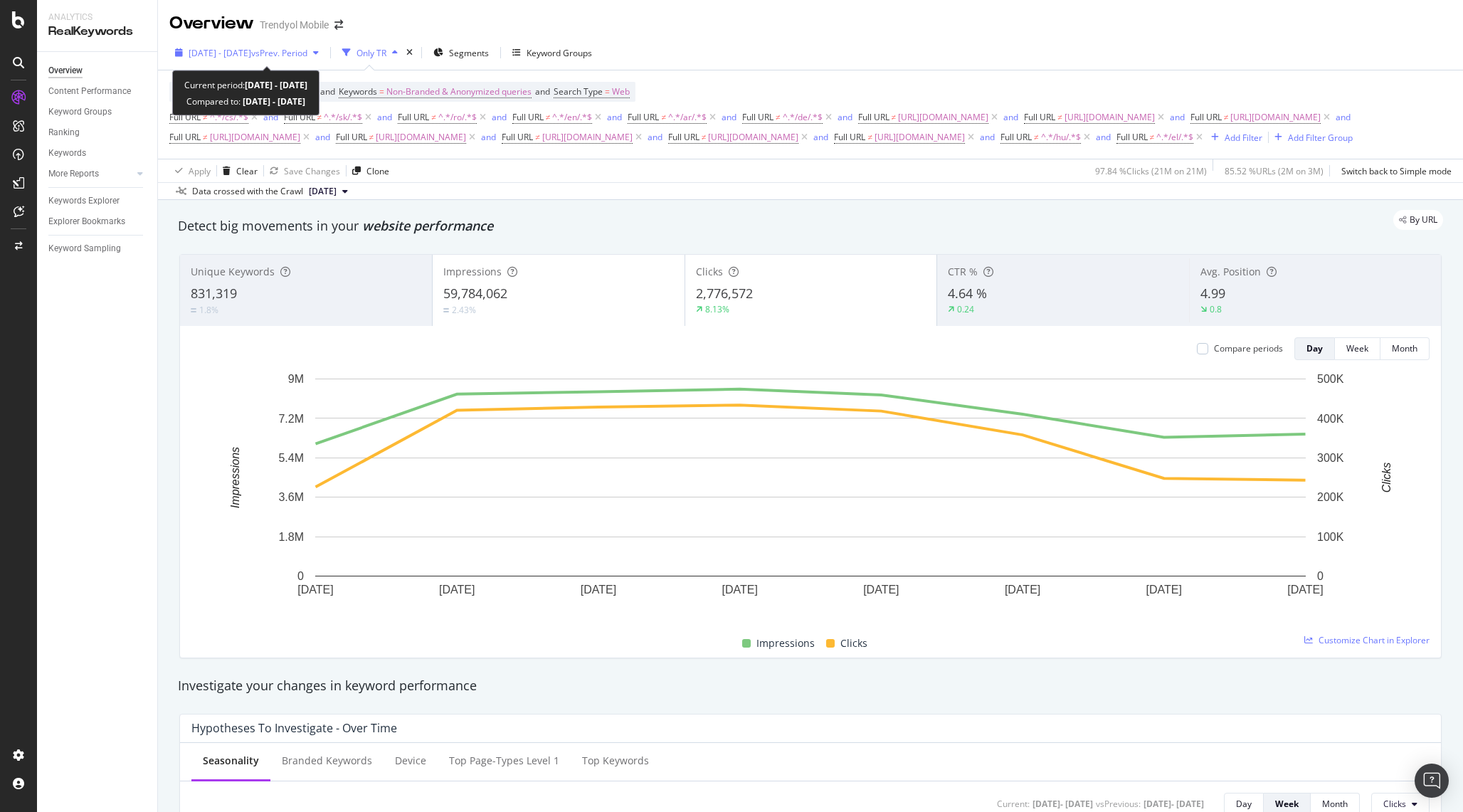
click at [280, 44] on div "[DATE] - [DATE] vs Prev. Period" at bounding box center [247, 53] width 155 height 22
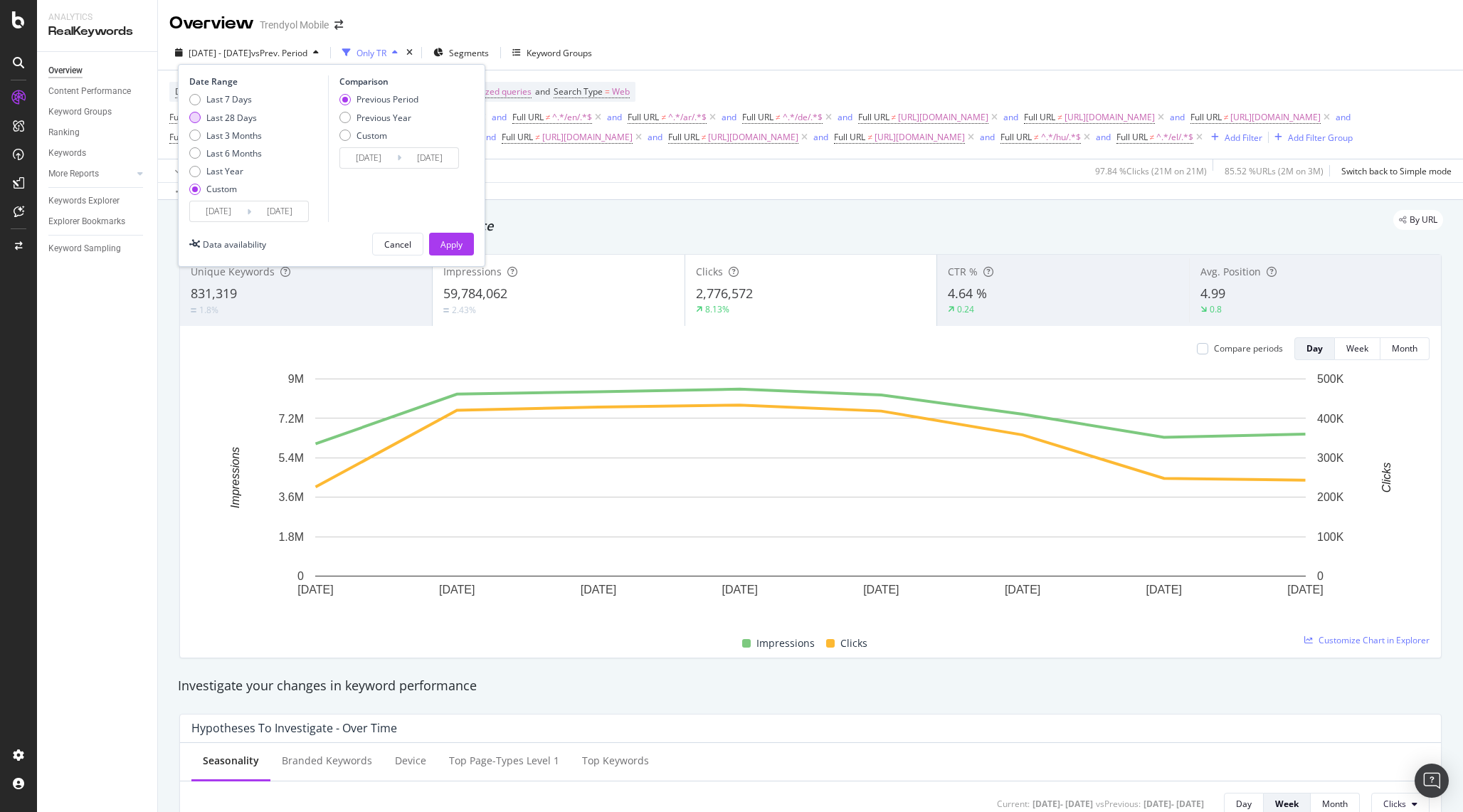
click at [254, 118] on div "Last 28 Days" at bounding box center [232, 118] width 51 height 12
type input "[DATE]"
click at [453, 240] on div "Apply" at bounding box center [451, 244] width 23 height 12
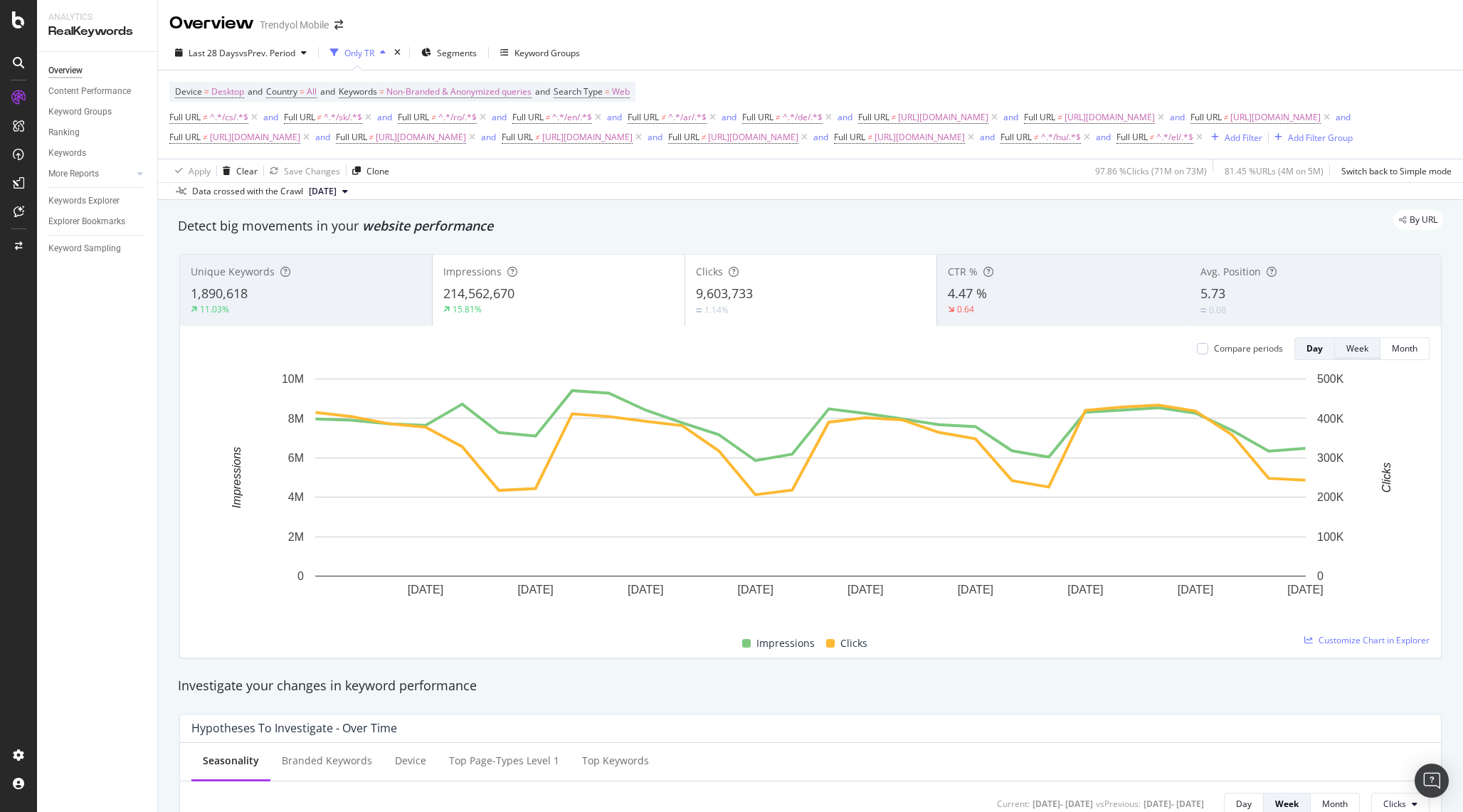
click at [1373, 359] on button "Week" at bounding box center [1357, 348] width 45 height 23
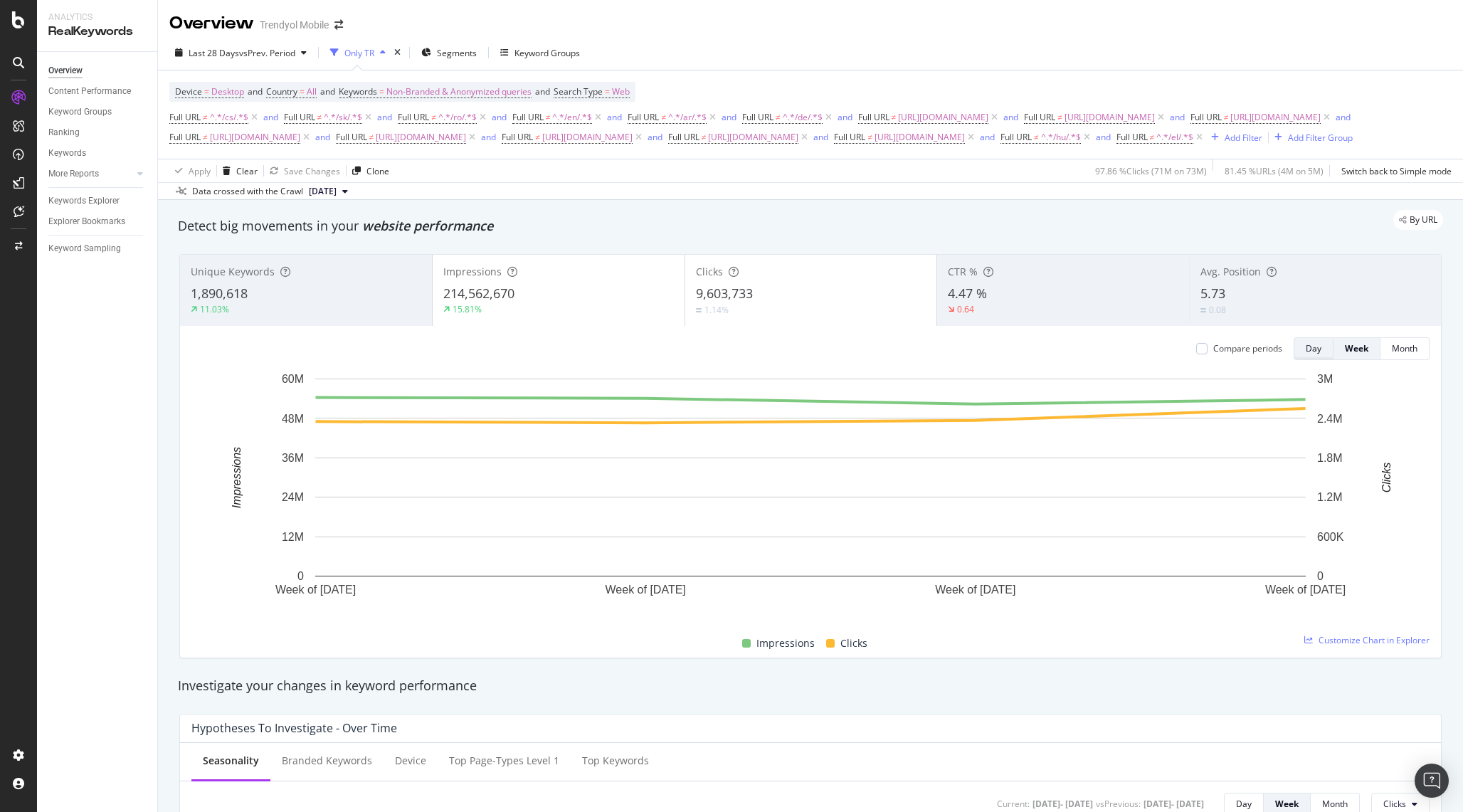
click at [1321, 359] on button "Day" at bounding box center [1313, 348] width 40 height 23
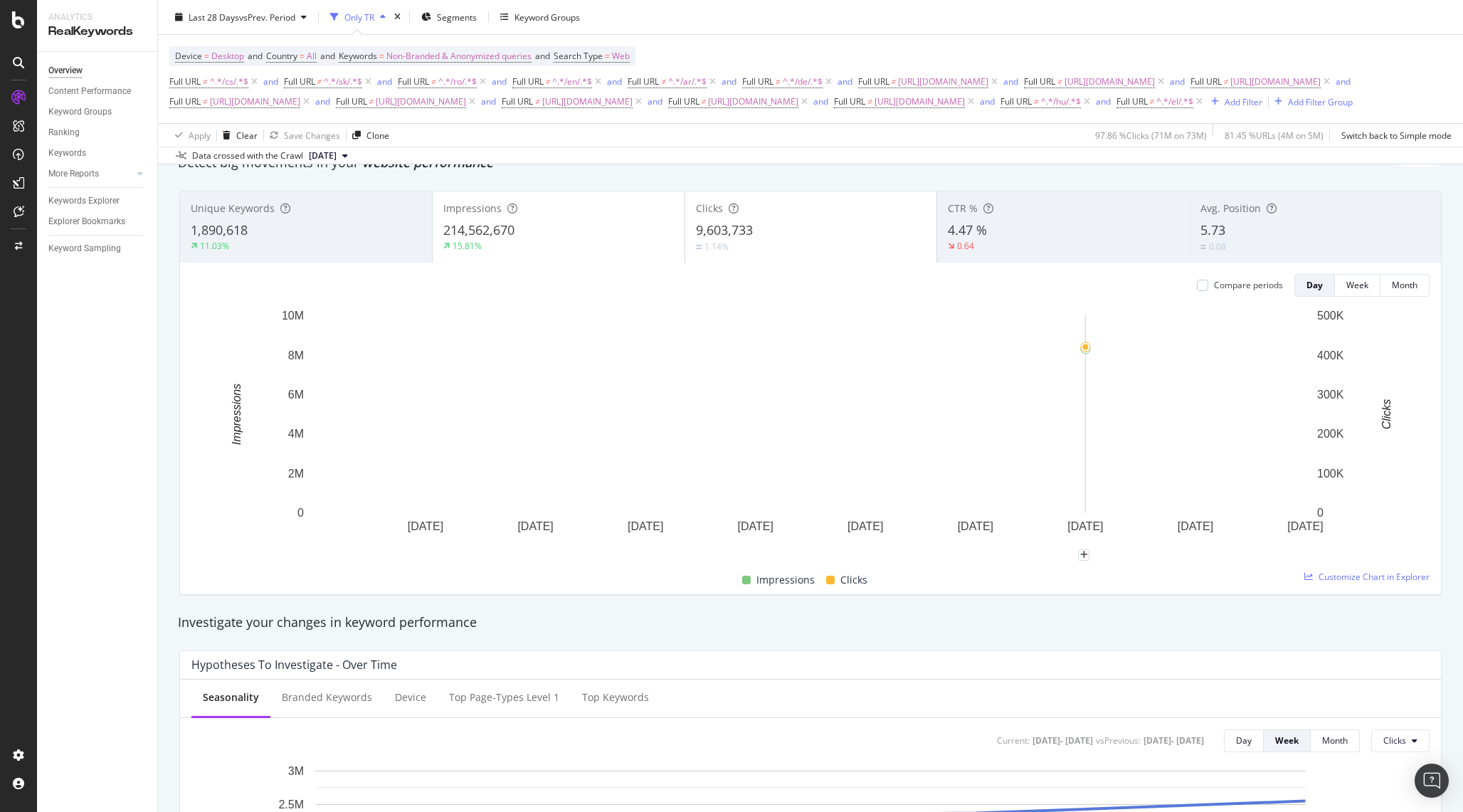
scroll to position [36, 0]
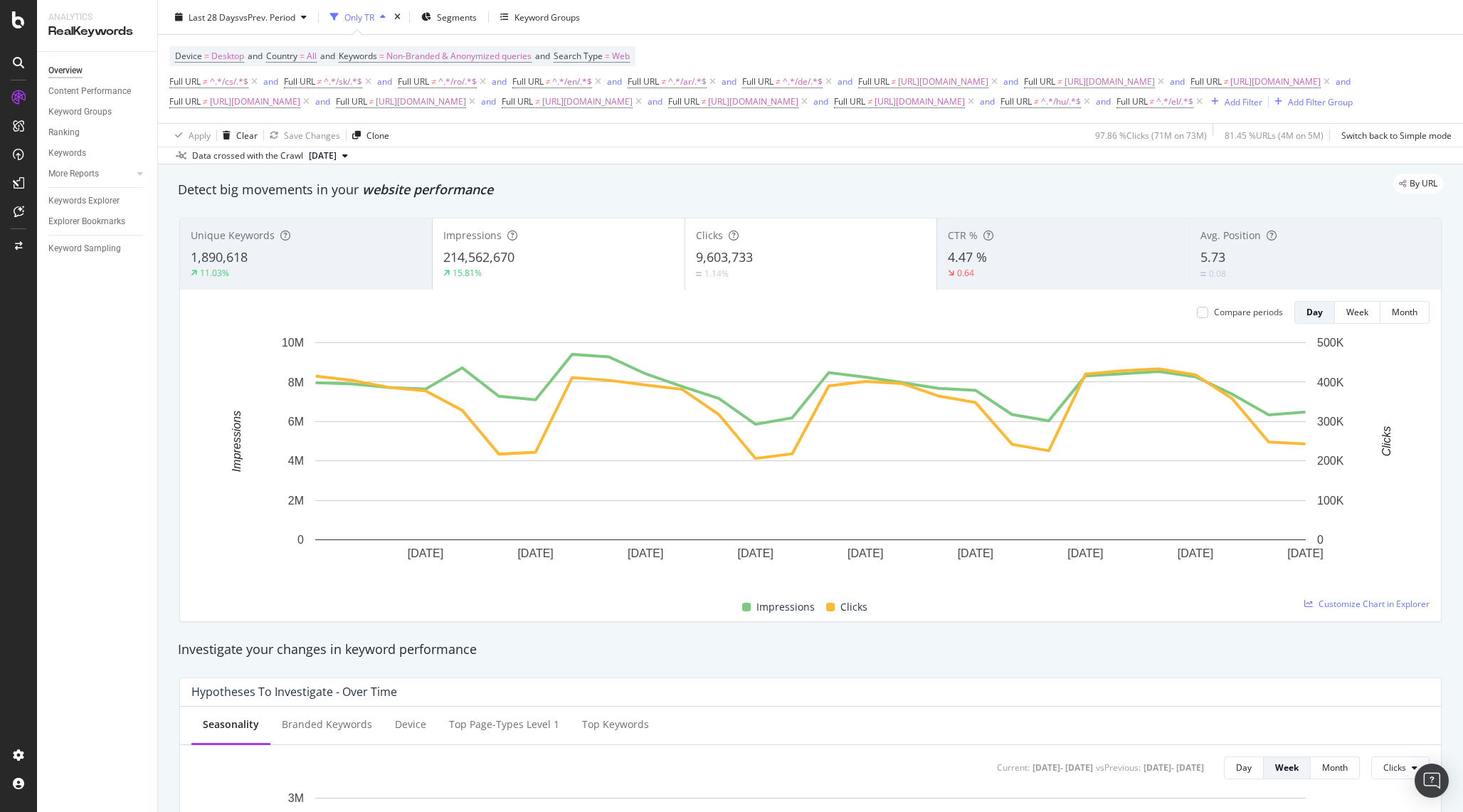
click at [737, 263] on div "Clicks 9,603,733 1.14%" at bounding box center [810, 254] width 252 height 64
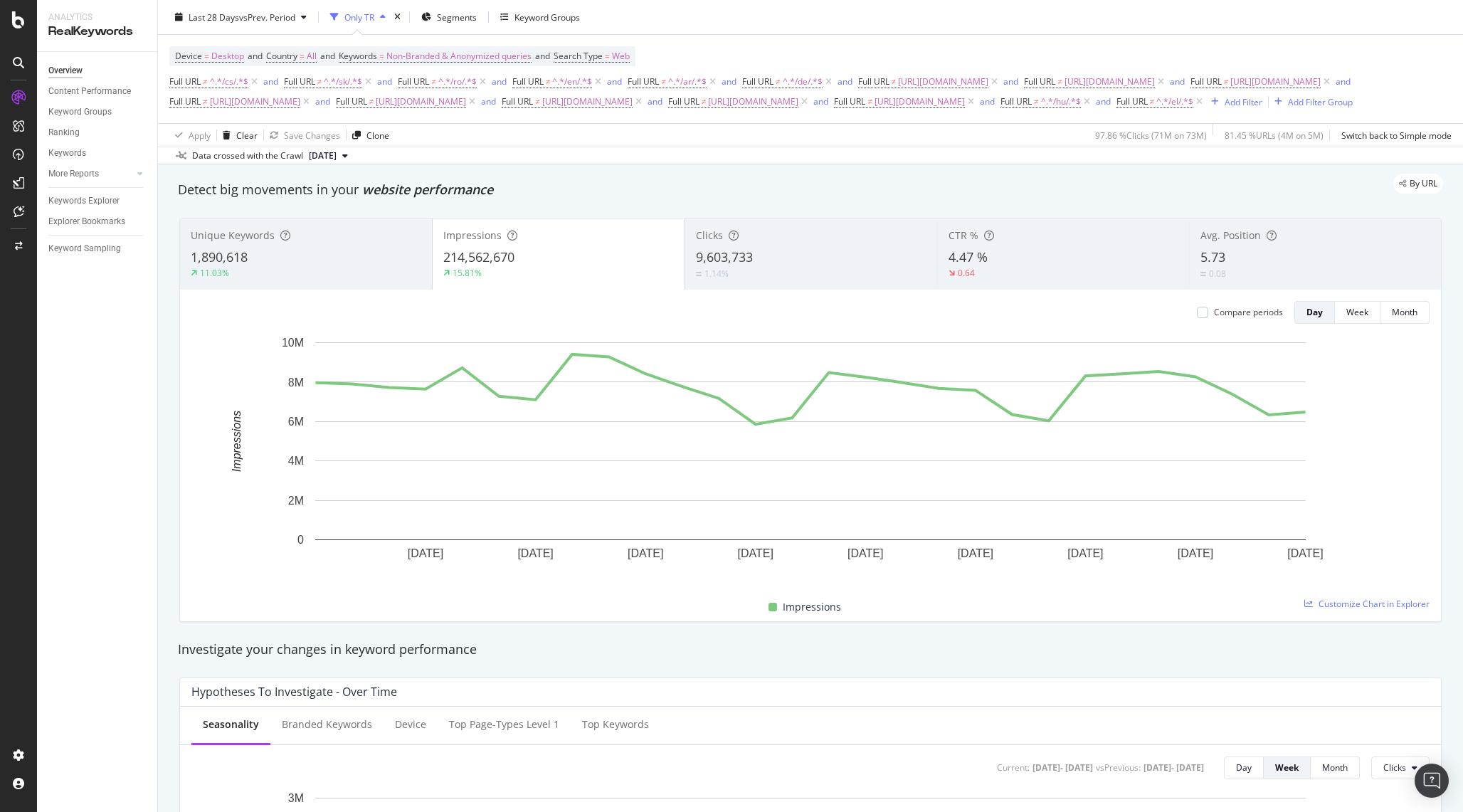
click at [308, 243] on div "Unique Keywords" at bounding box center [306, 235] width 230 height 15
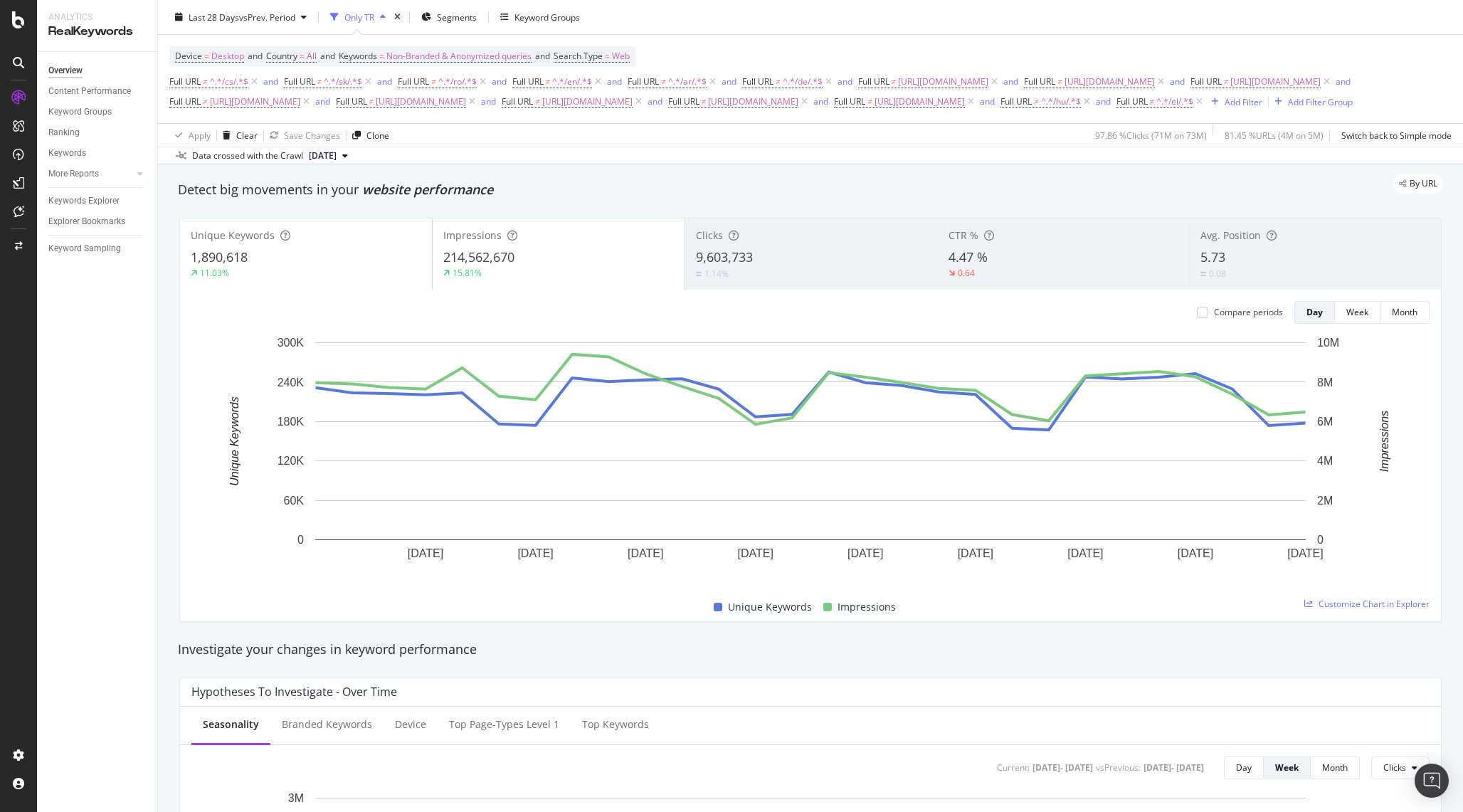
click at [318, 266] on div "1,890,618" at bounding box center [306, 257] width 230 height 19
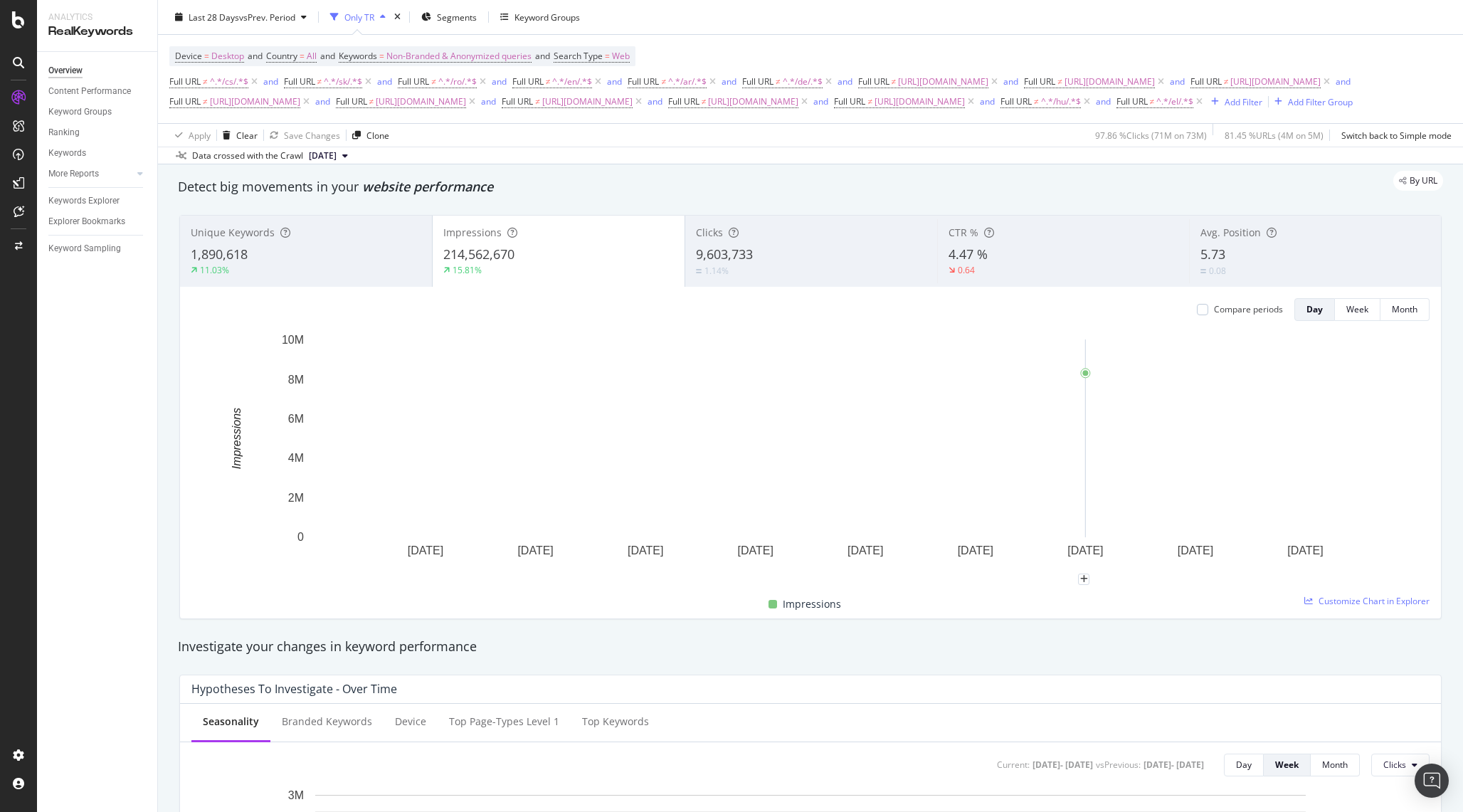
scroll to position [72, 0]
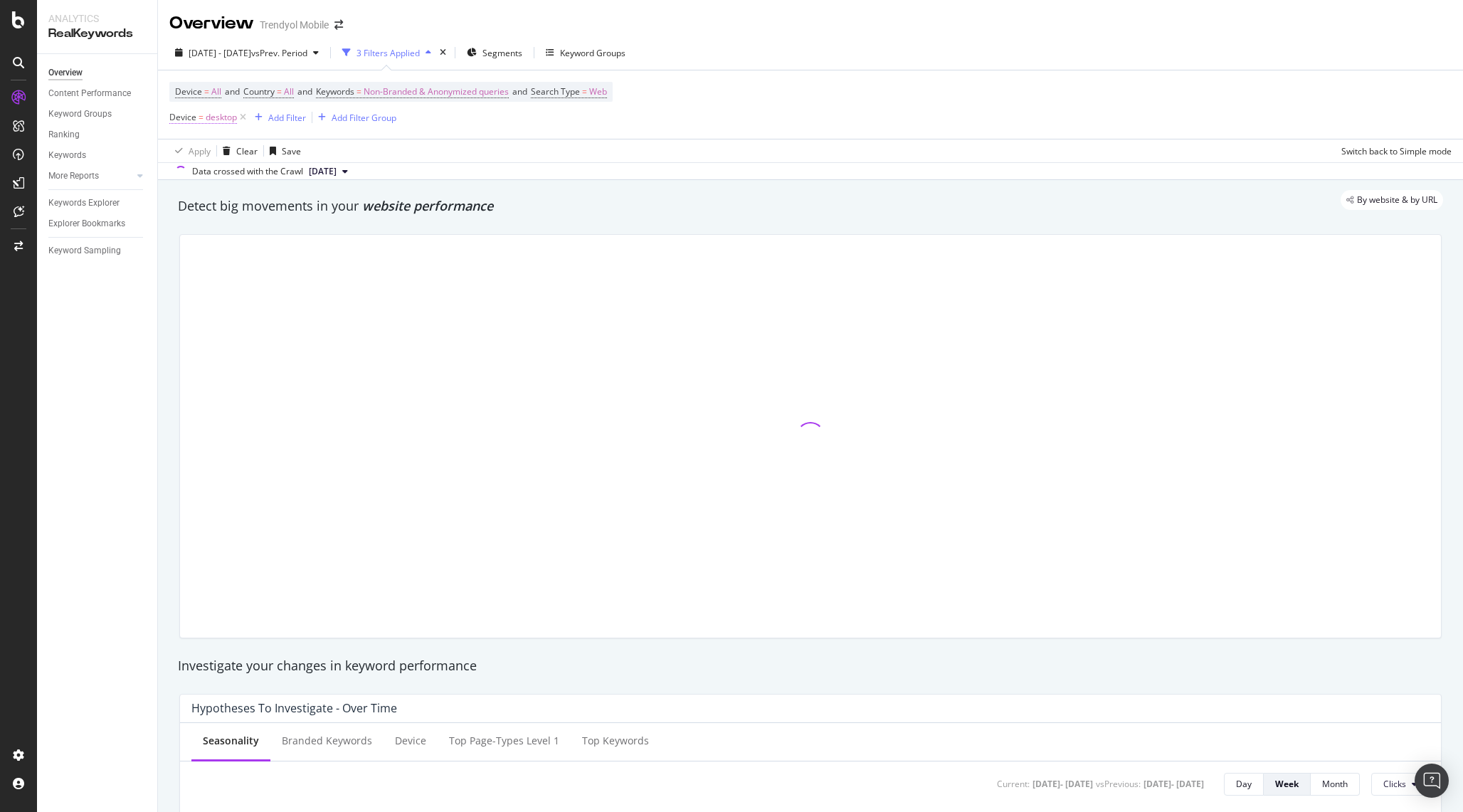
click at [226, 119] on span "desktop" at bounding box center [221, 118] width 31 height 20
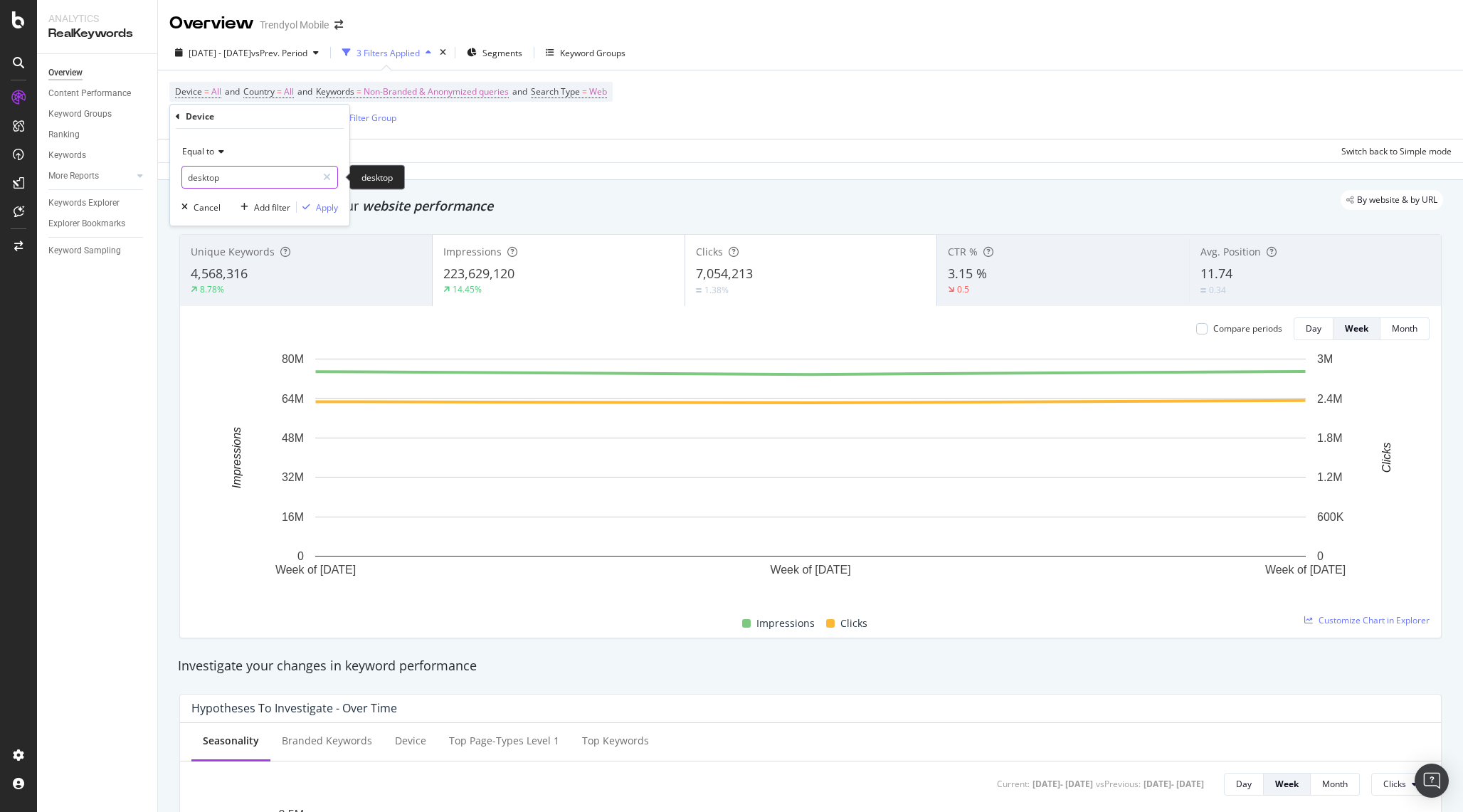
click at [214, 168] on input "desktop" at bounding box center [249, 176] width 134 height 23
click at [219, 199] on span "mobile" at bounding box center [236, 196] width 100 height 12
type input "mobile"
click at [325, 209] on div "Apply" at bounding box center [326, 207] width 23 height 12
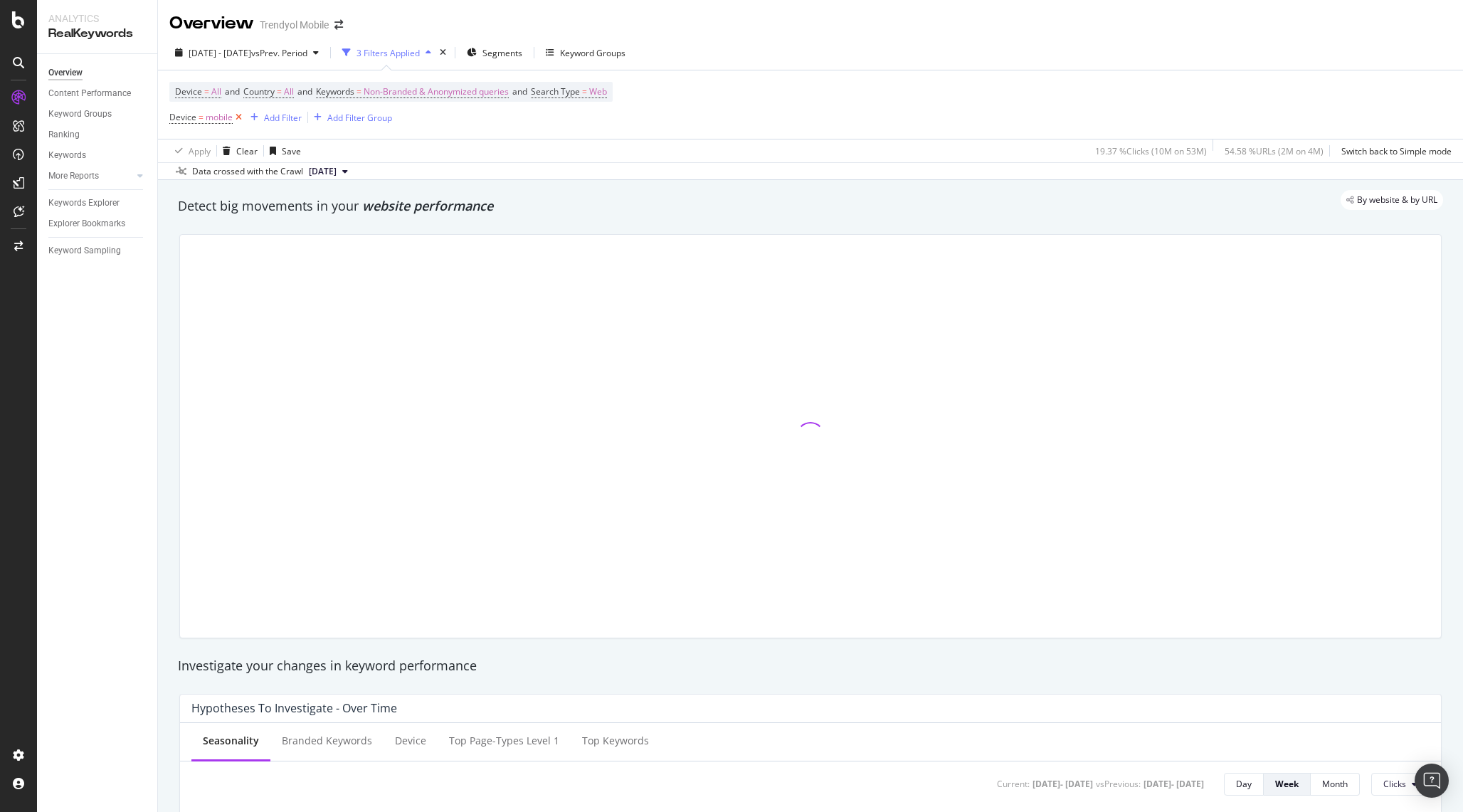
click at [239, 117] on icon at bounding box center [238, 118] width 12 height 15
click at [208, 95] on span "Device = All" at bounding box center [198, 91] width 46 height 13
click at [224, 135] on div "All Devices" at bounding box center [266, 125] width 157 height 23
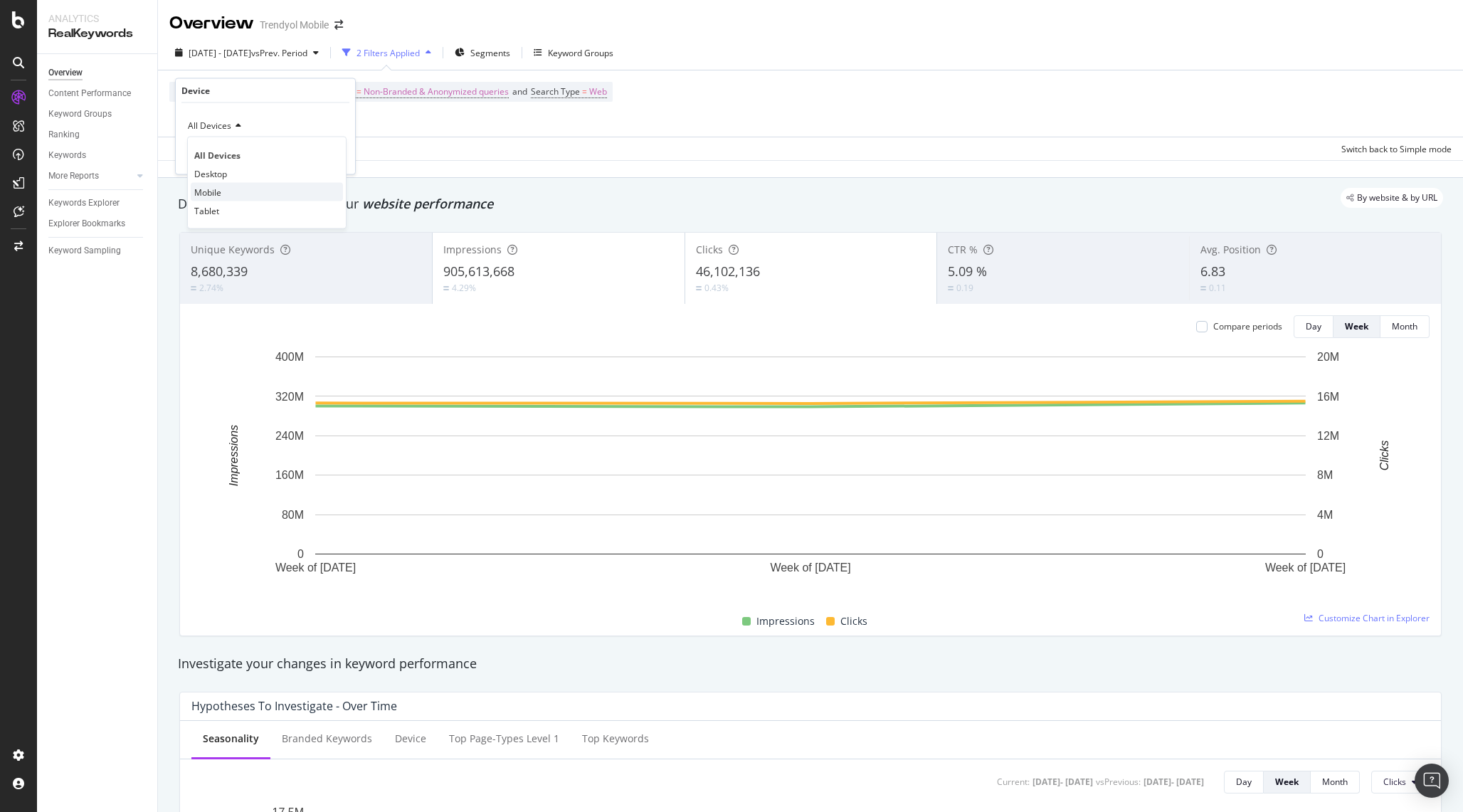
click at [224, 194] on div "Mobile" at bounding box center [267, 192] width 152 height 19
click at [336, 156] on div "Apply" at bounding box center [332, 155] width 23 height 12
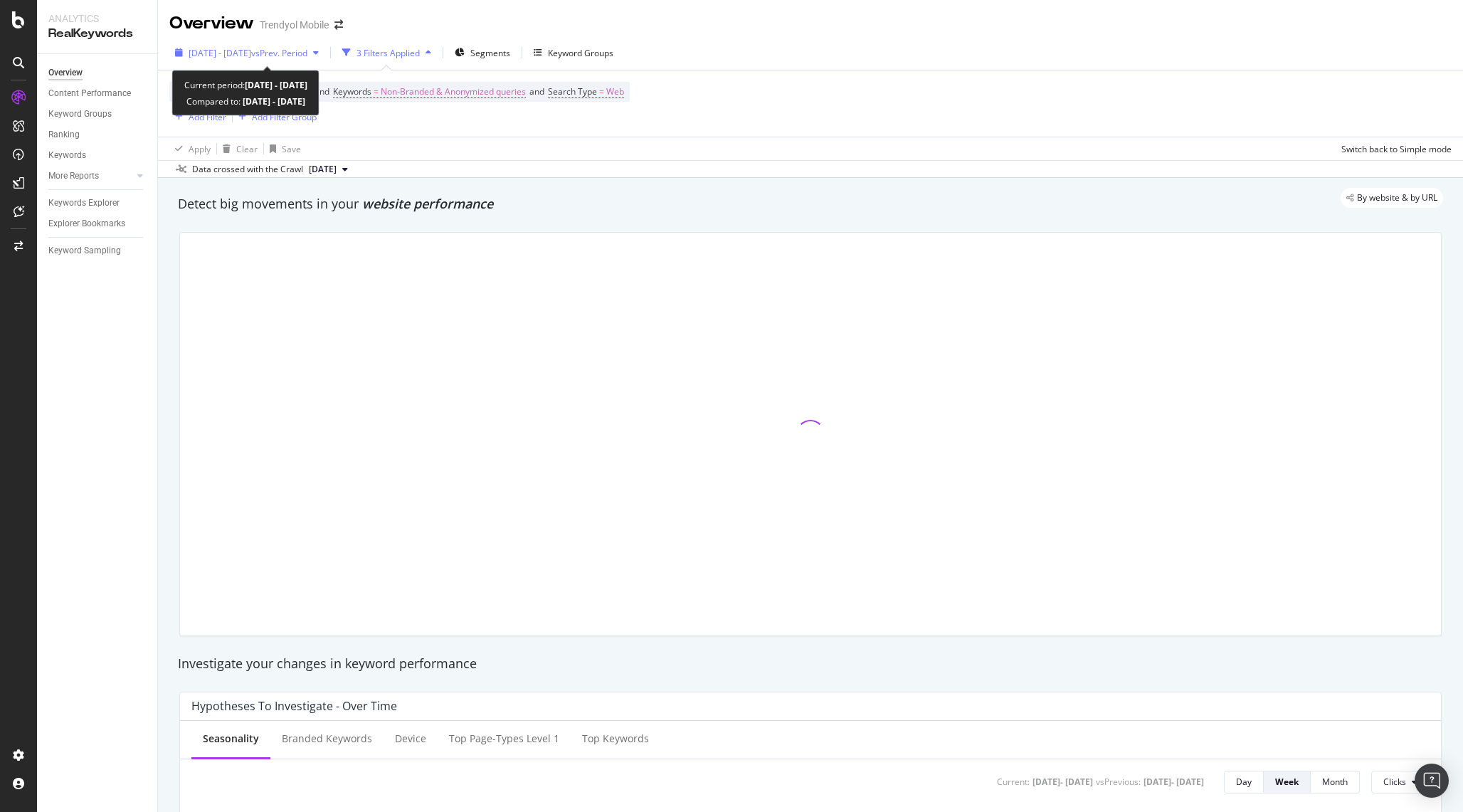
click at [251, 56] on span "[DATE] - [DATE]" at bounding box center [219, 53] width 63 height 12
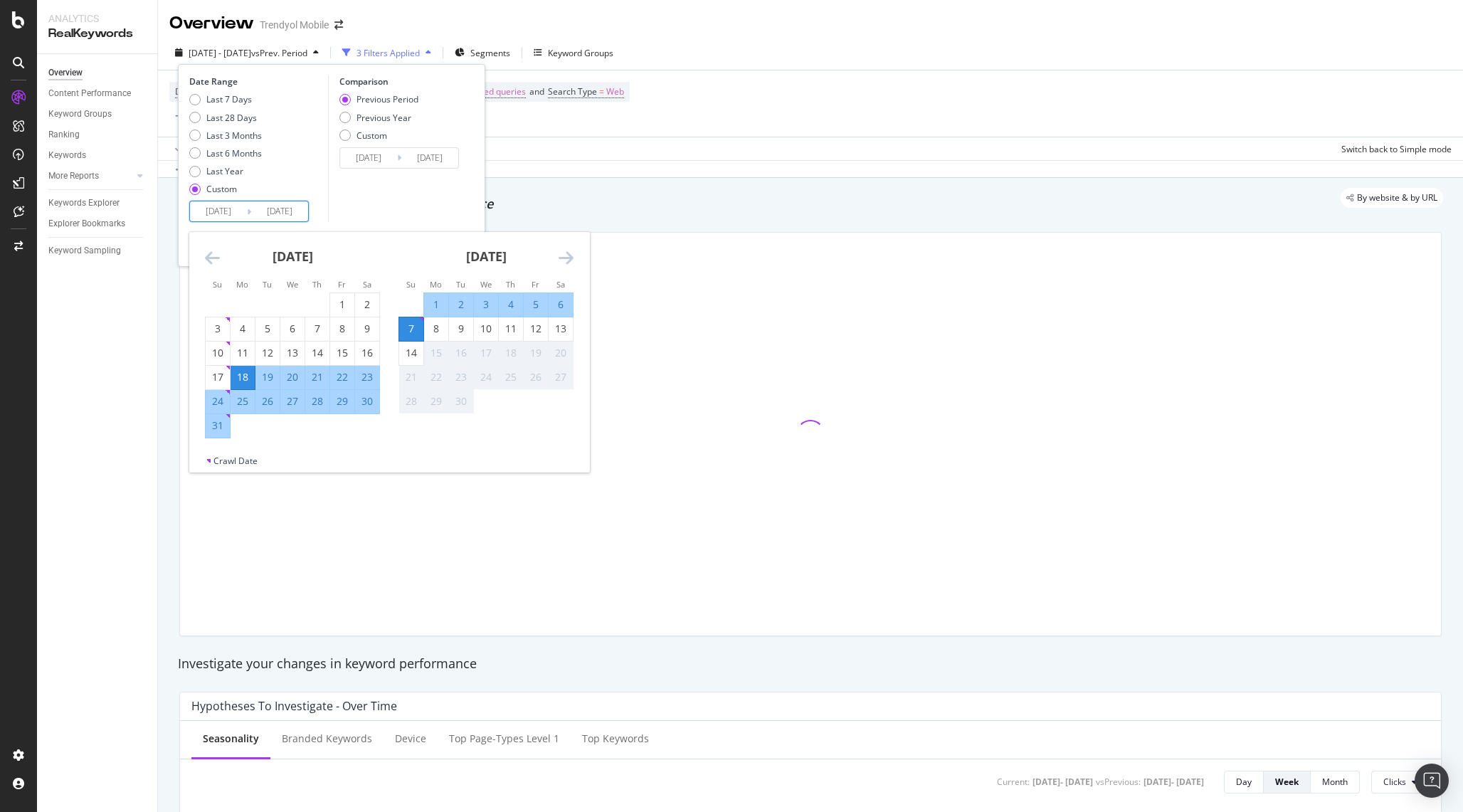
click at [219, 216] on input "[DATE]" at bounding box center [219, 211] width 57 height 20
click at [415, 332] on div "7" at bounding box center [411, 328] width 24 height 15
type input "[DATE]"
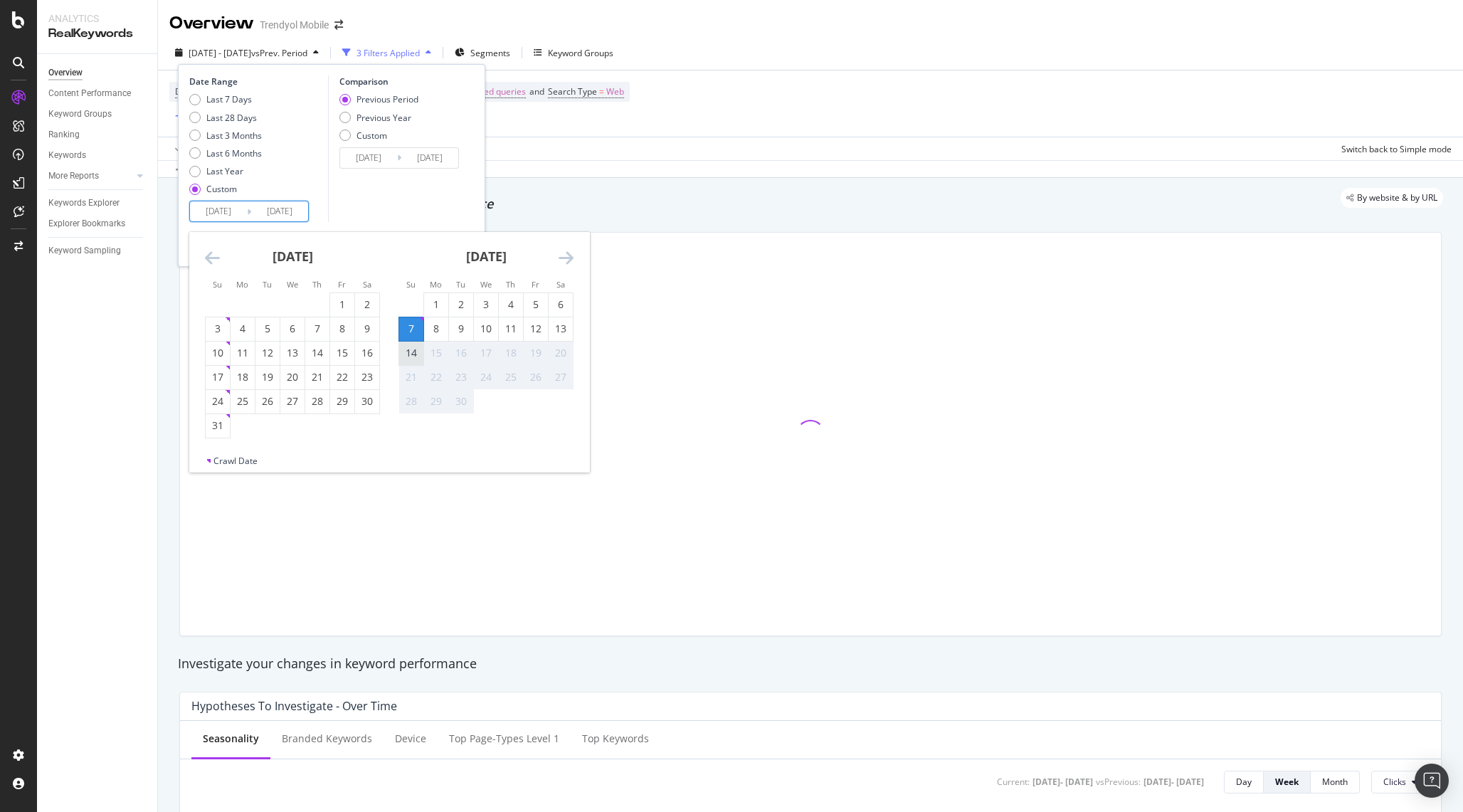
click at [415, 351] on div "14" at bounding box center [411, 353] width 24 height 15
type input "[DATE]"
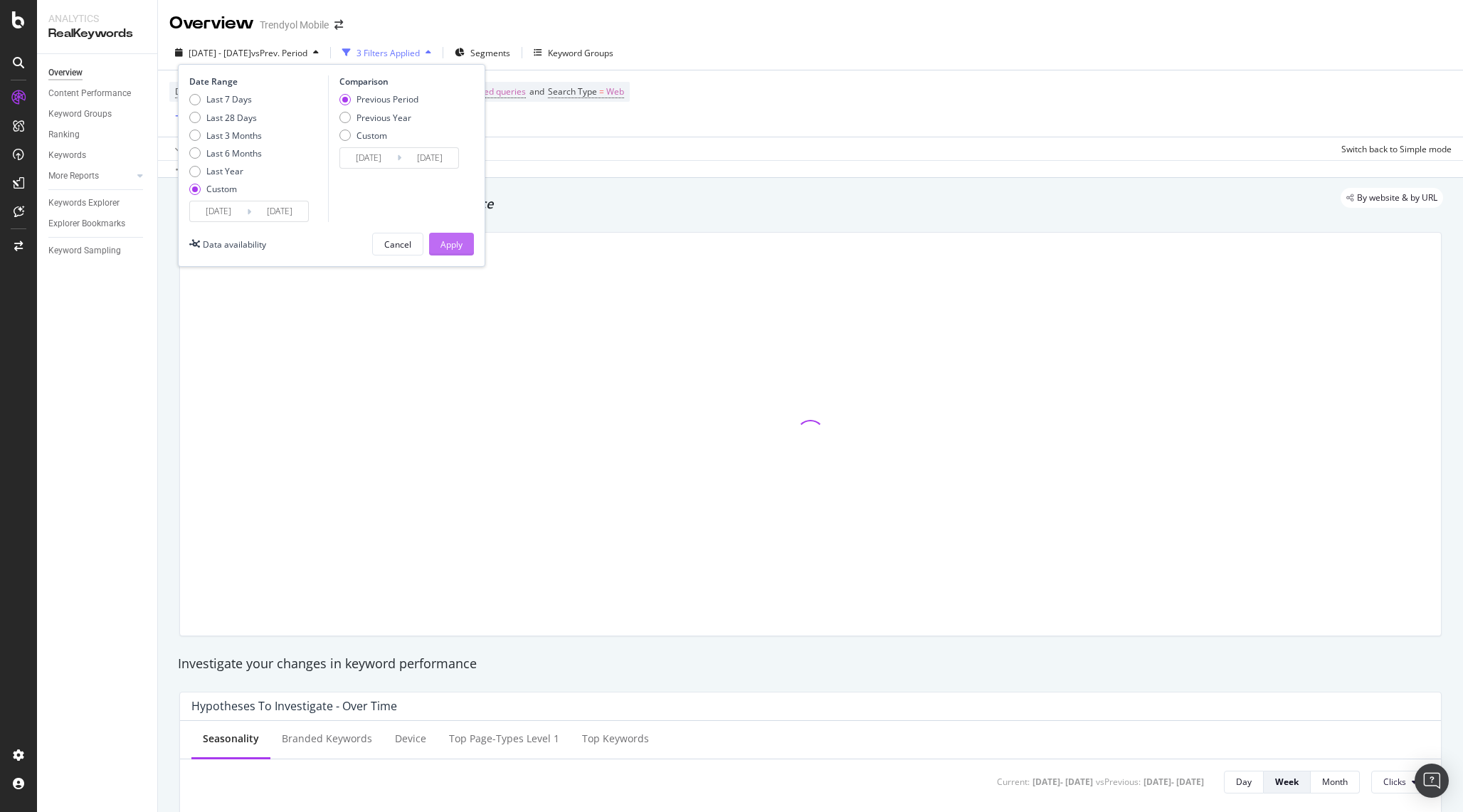
click at [451, 240] on div "Apply" at bounding box center [451, 244] width 23 height 12
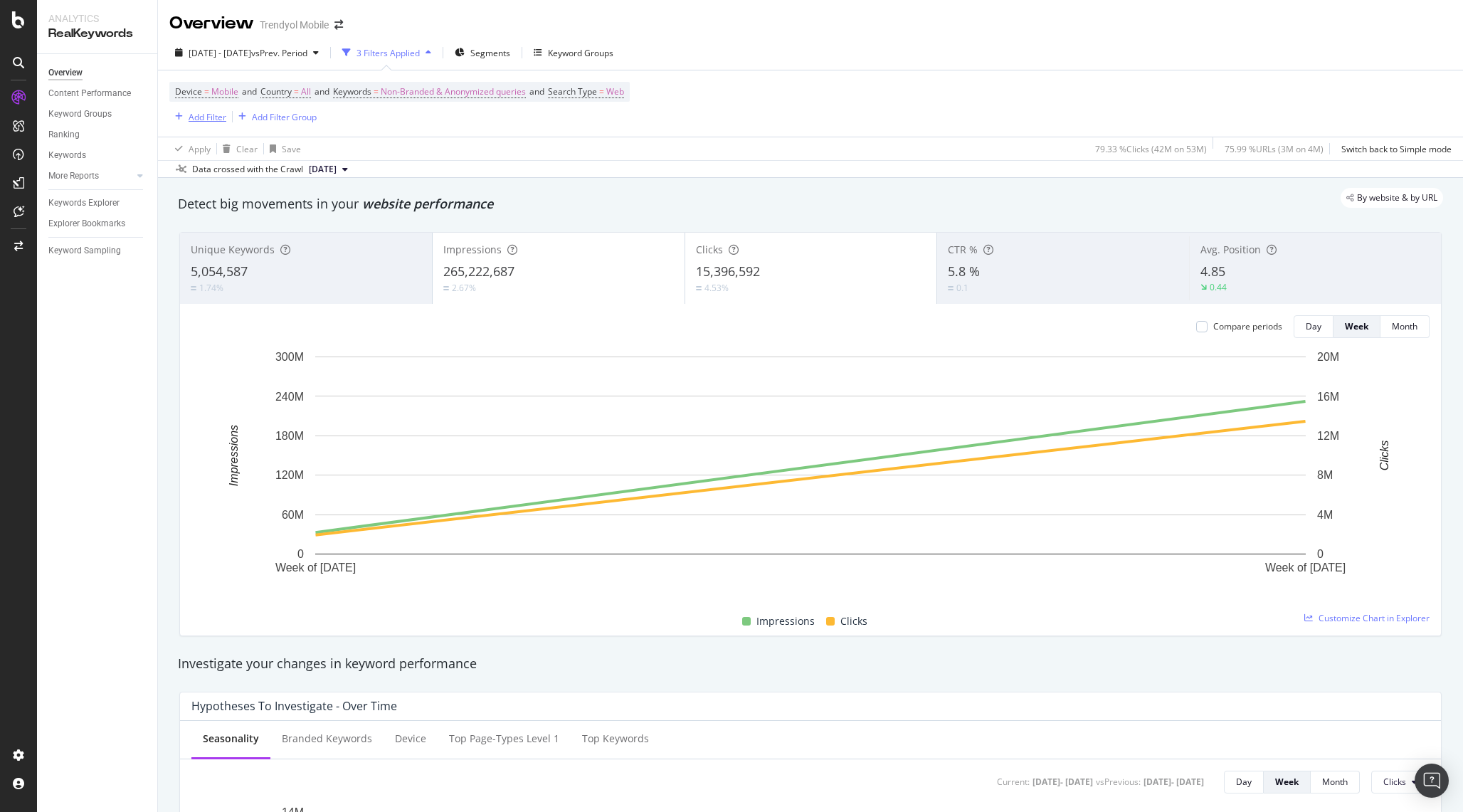
click at [212, 118] on div "Add Filter" at bounding box center [207, 117] width 37 height 12
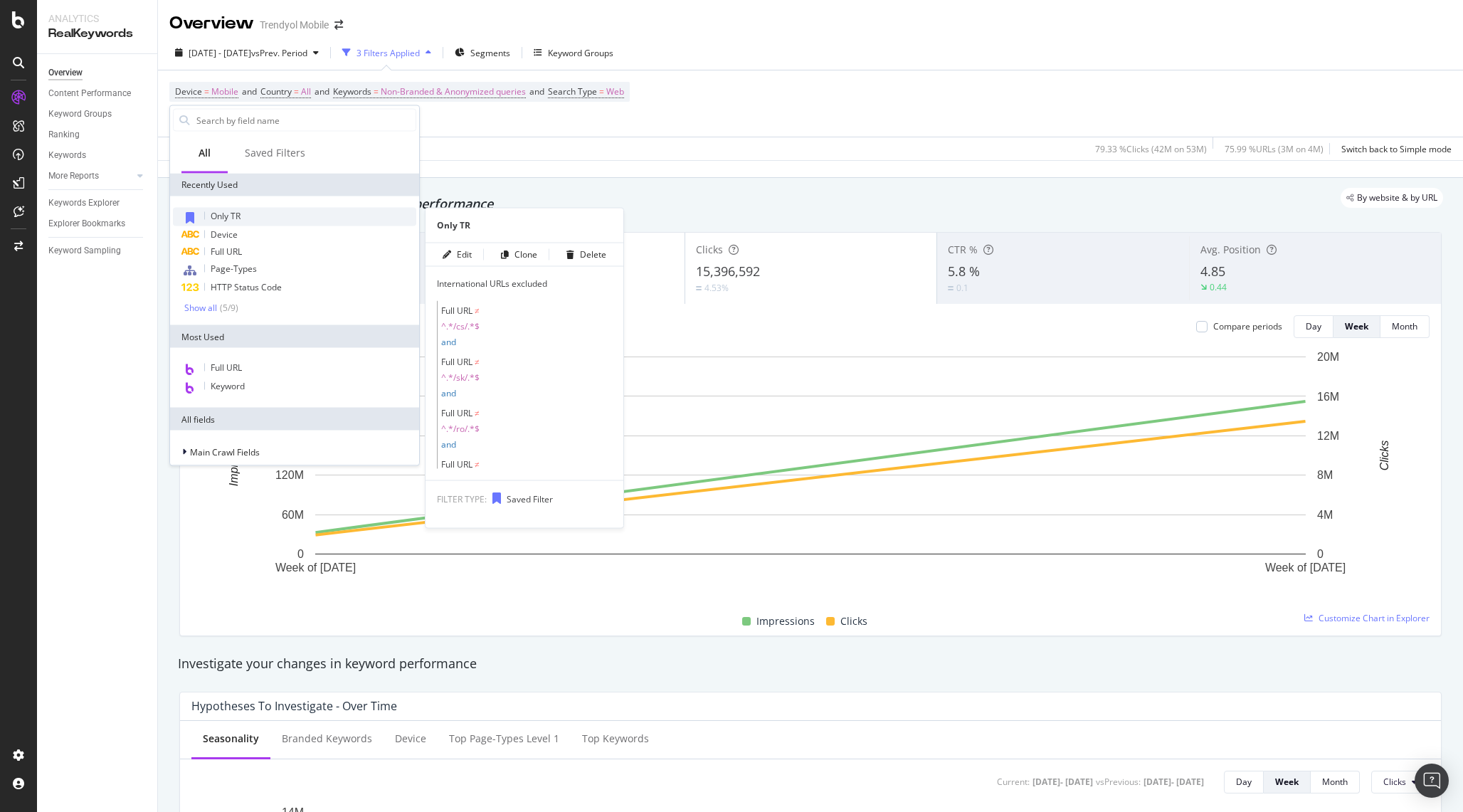
click at [234, 209] on div "Only TR" at bounding box center [294, 216] width 243 height 19
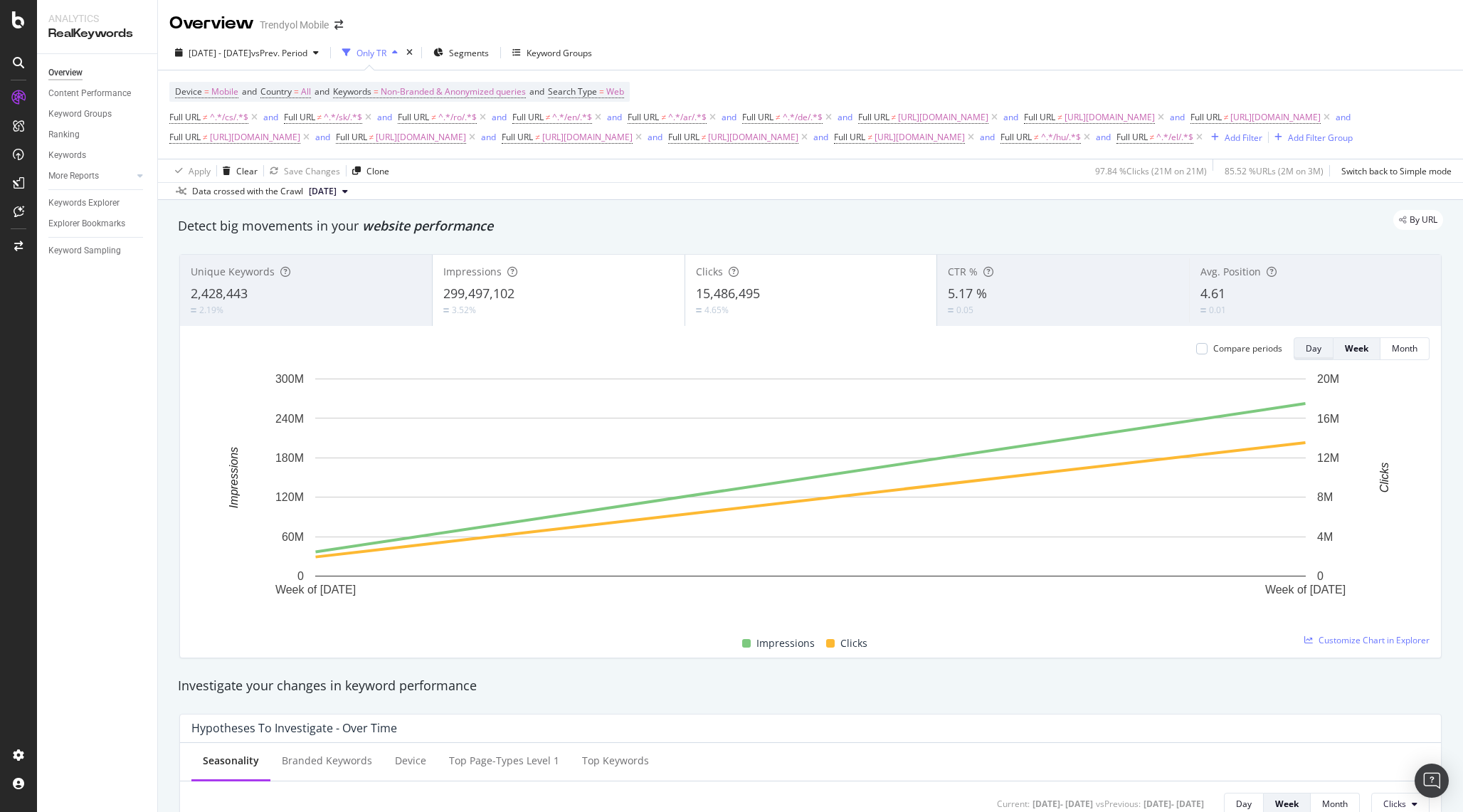
click at [1321, 359] on button "Day" at bounding box center [1313, 348] width 40 height 23
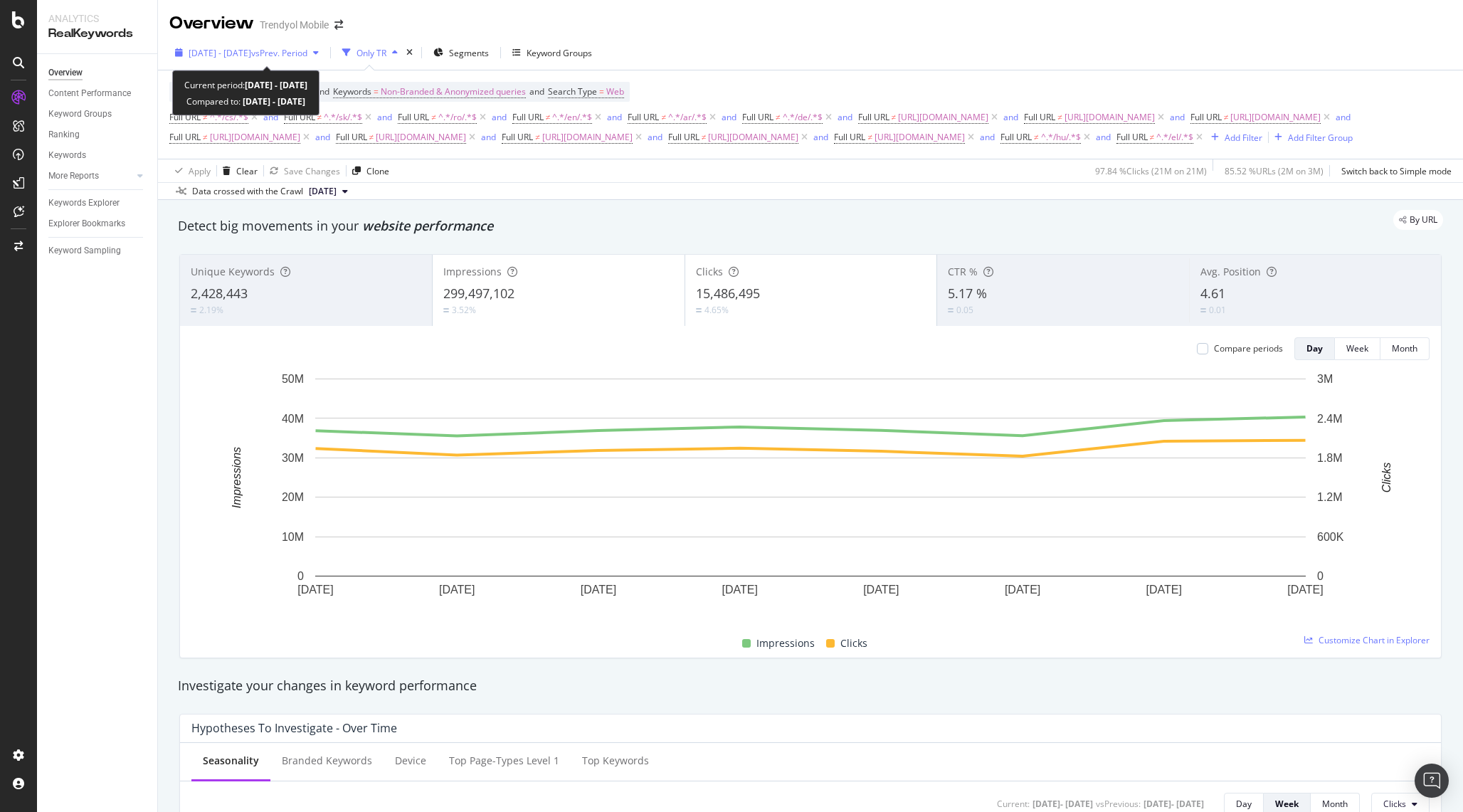
click at [243, 53] on span "[DATE] - [DATE]" at bounding box center [219, 53] width 63 height 12
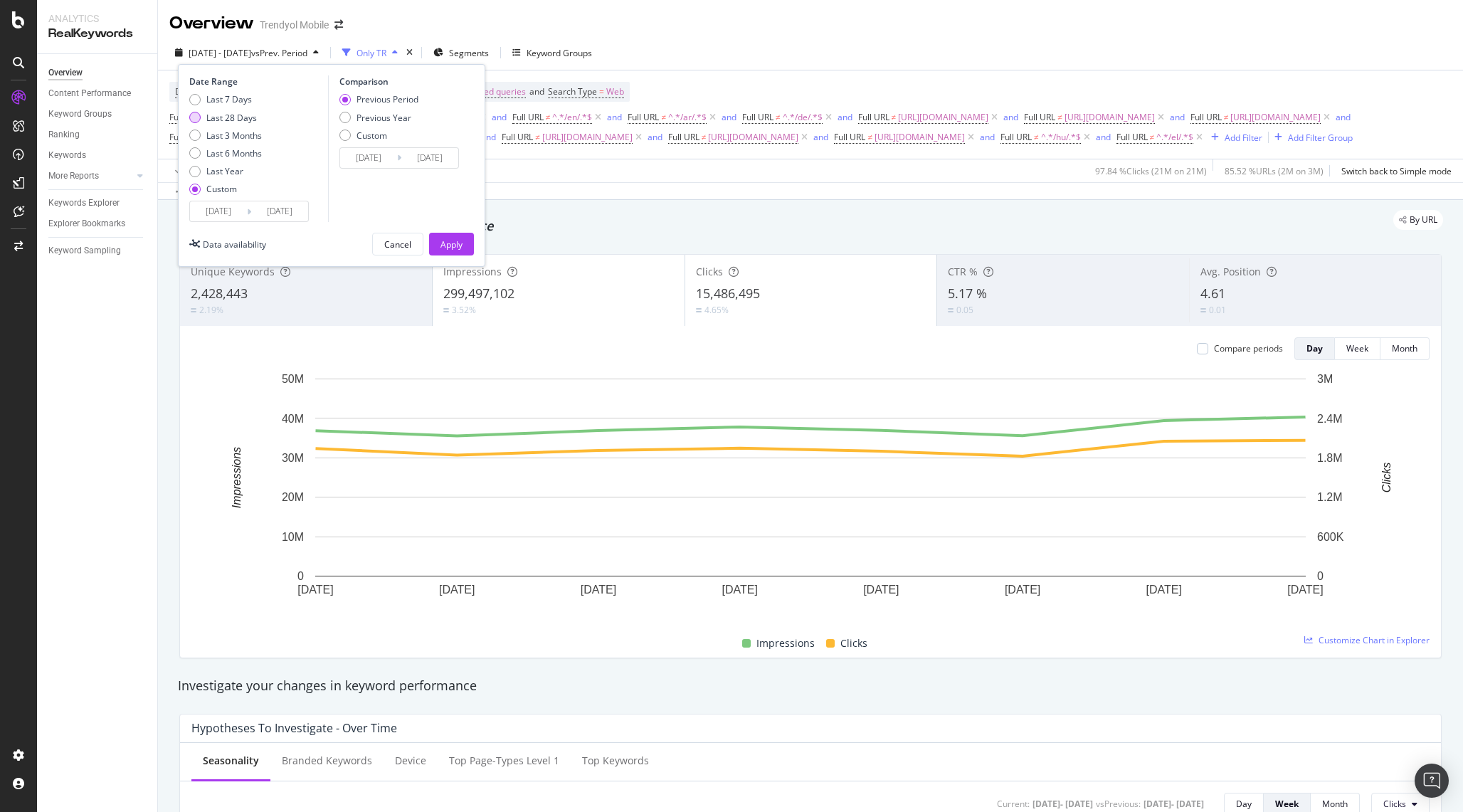
click at [236, 121] on div "Last 28 Days" at bounding box center [232, 118] width 51 height 12
type input "[DATE]"
click at [449, 246] on div "Apply" at bounding box center [451, 244] width 23 height 12
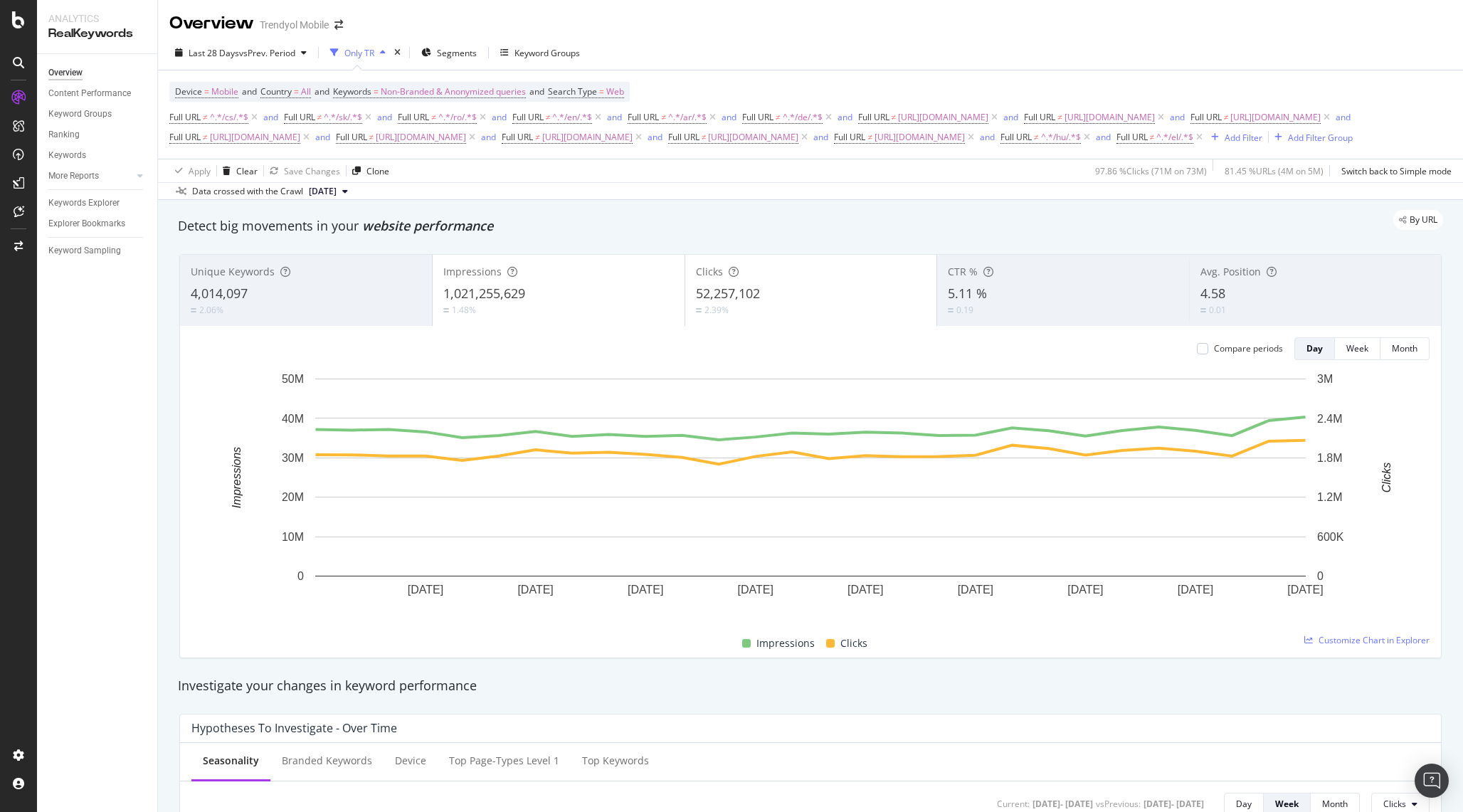
click at [268, 303] on div "4,014,097" at bounding box center [306, 293] width 230 height 19
